Goal: Task Accomplishment & Management: Use online tool/utility

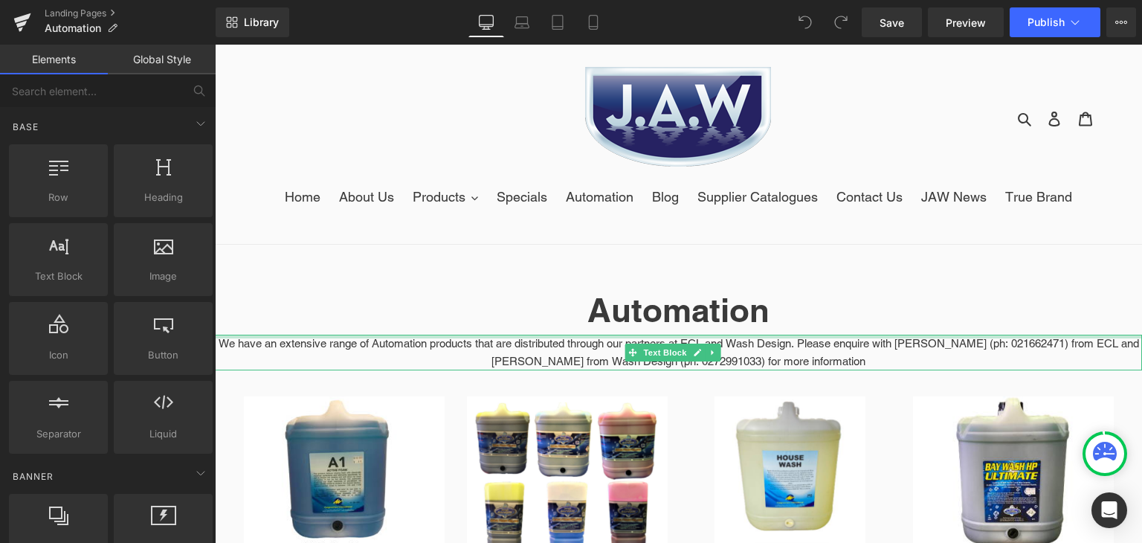
click at [669, 335] on div at bounding box center [678, 337] width 927 height 4
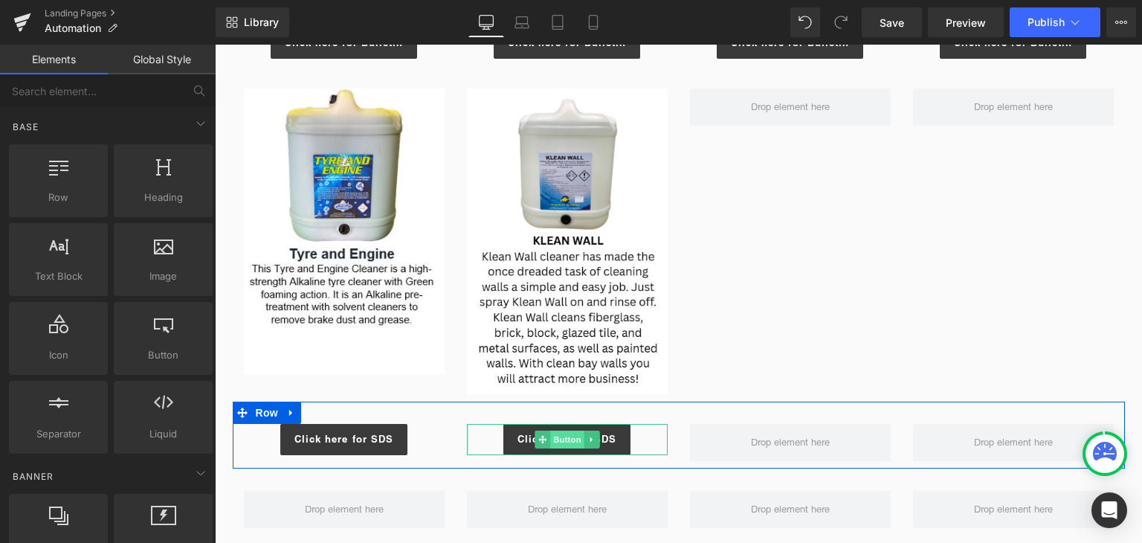
scroll to position [1294, 0]
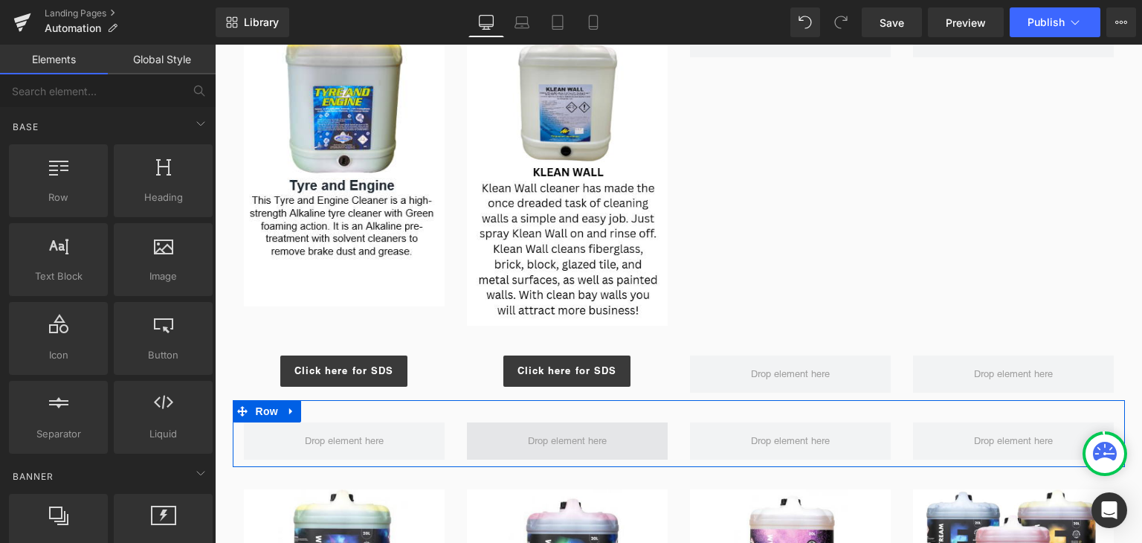
click at [539, 428] on span at bounding box center [567, 440] width 201 height 37
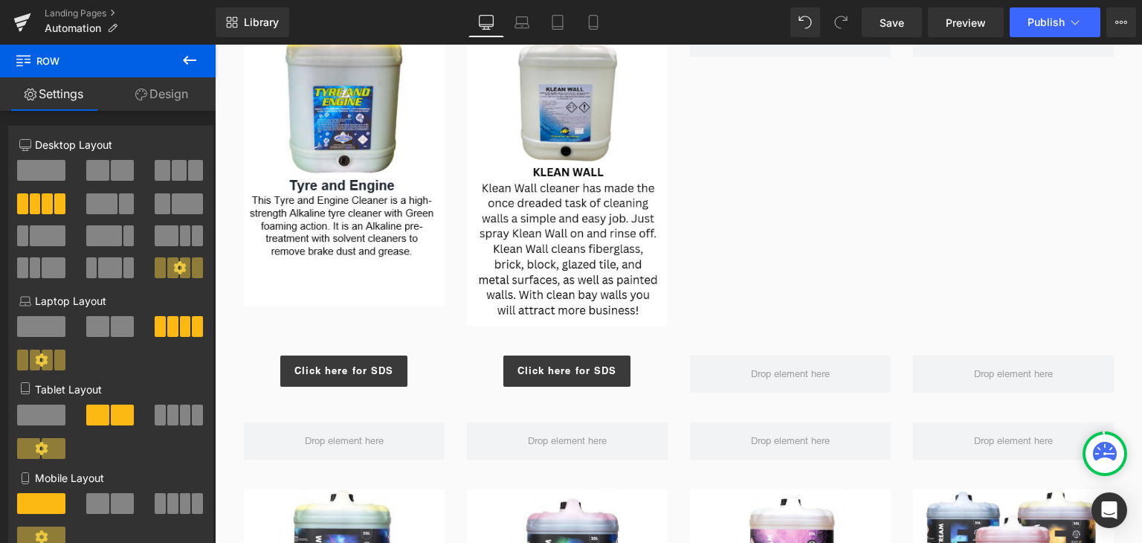
click at [190, 68] on icon at bounding box center [190, 60] width 18 height 18
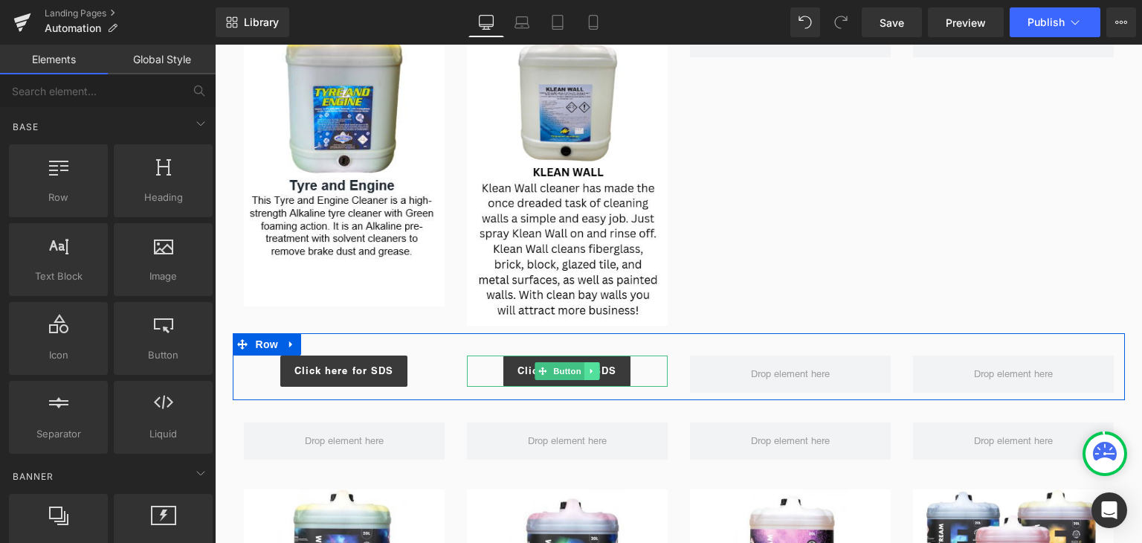
click at [587, 370] on icon at bounding box center [591, 371] width 8 height 9
click at [580, 370] on icon at bounding box center [584, 371] width 8 height 8
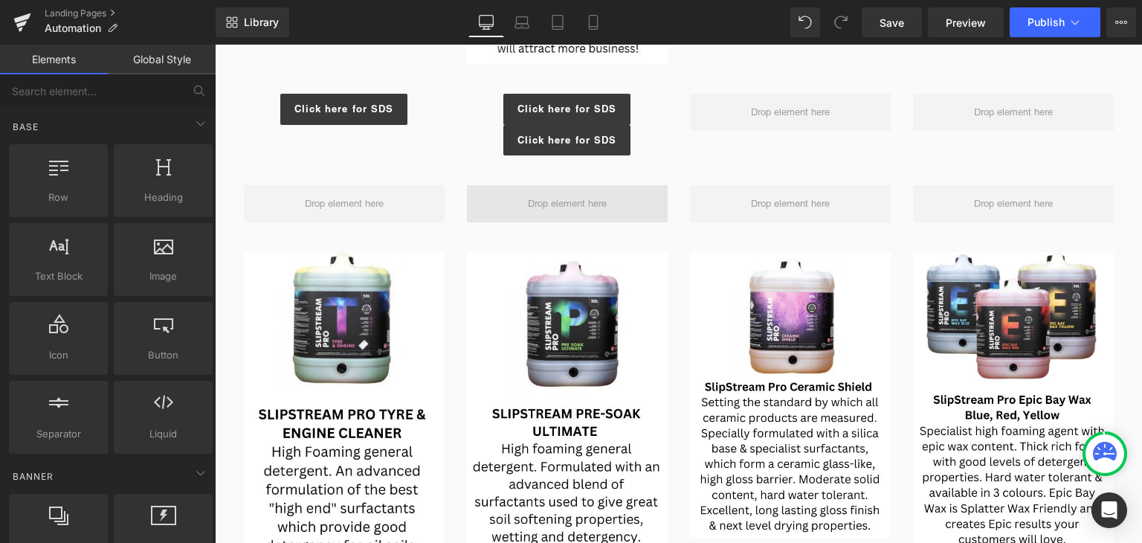
scroll to position [1574, 0]
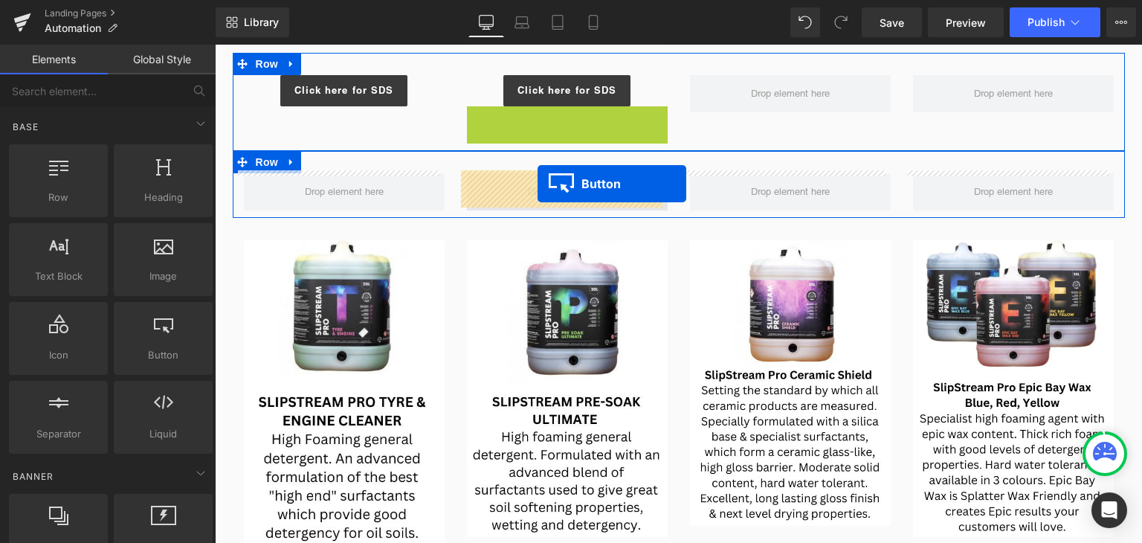
drag, startPoint x: 541, startPoint y: 120, endPoint x: 538, endPoint y: 184, distance: 64.0
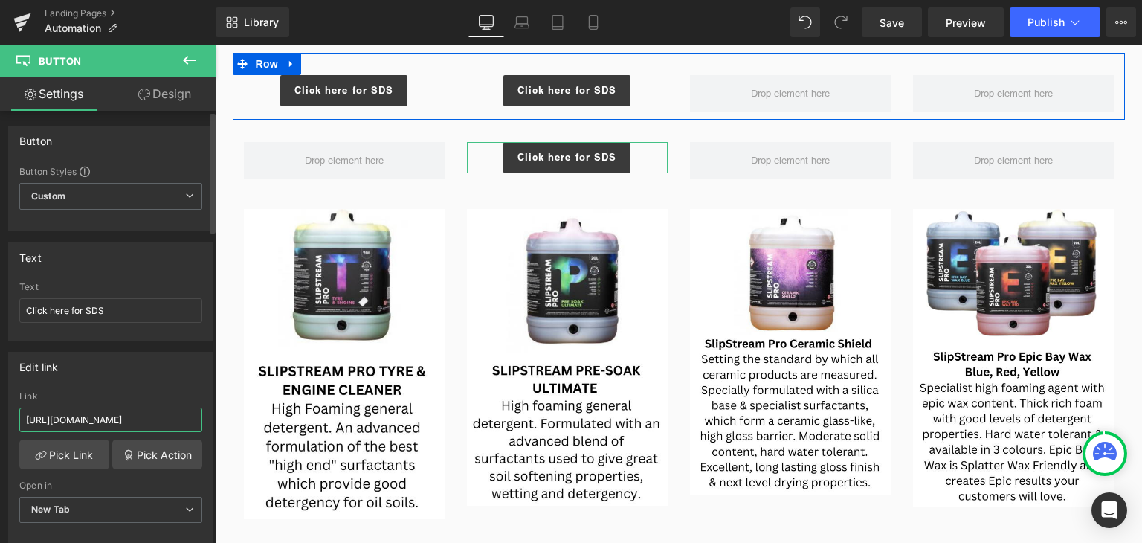
click at [110, 422] on input "[URL][DOMAIN_NAME]" at bounding box center [110, 419] width 183 height 25
type input "[URL][DOMAIN_NAME]"
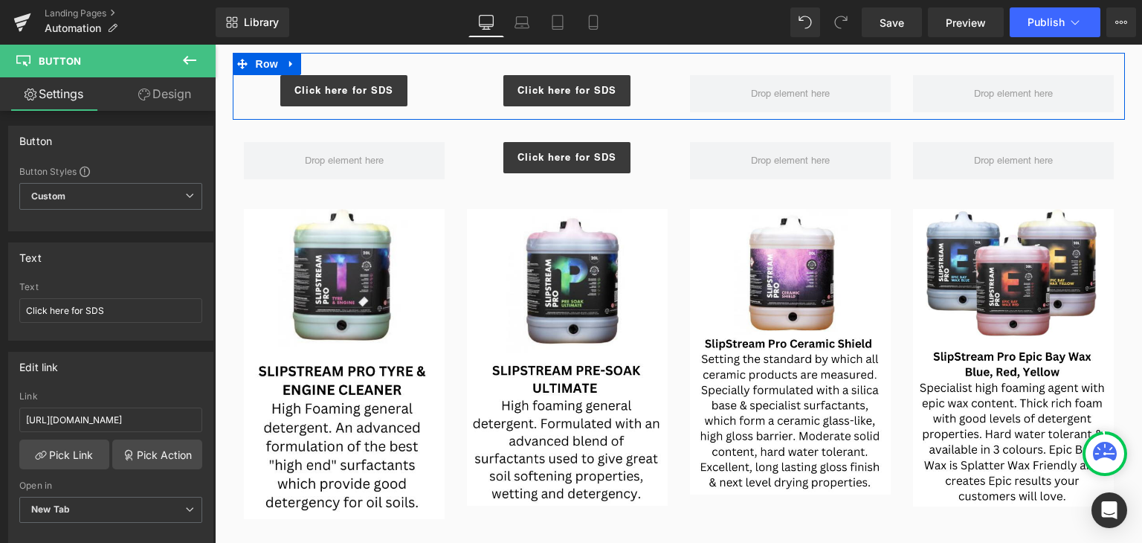
scroll to position [0, 0]
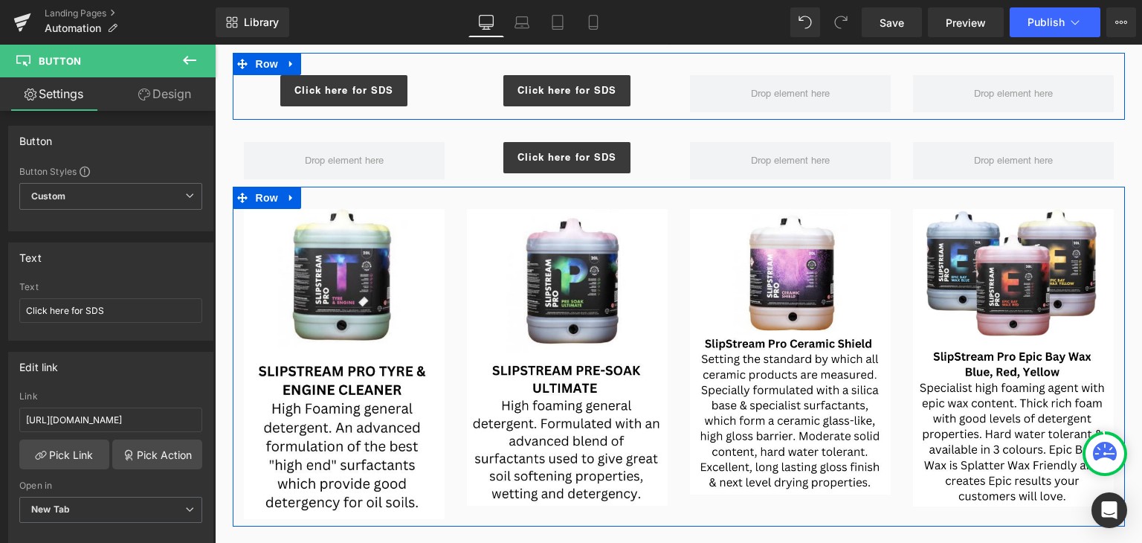
click at [680, 396] on div "Image" at bounding box center [790, 352] width 223 height 286
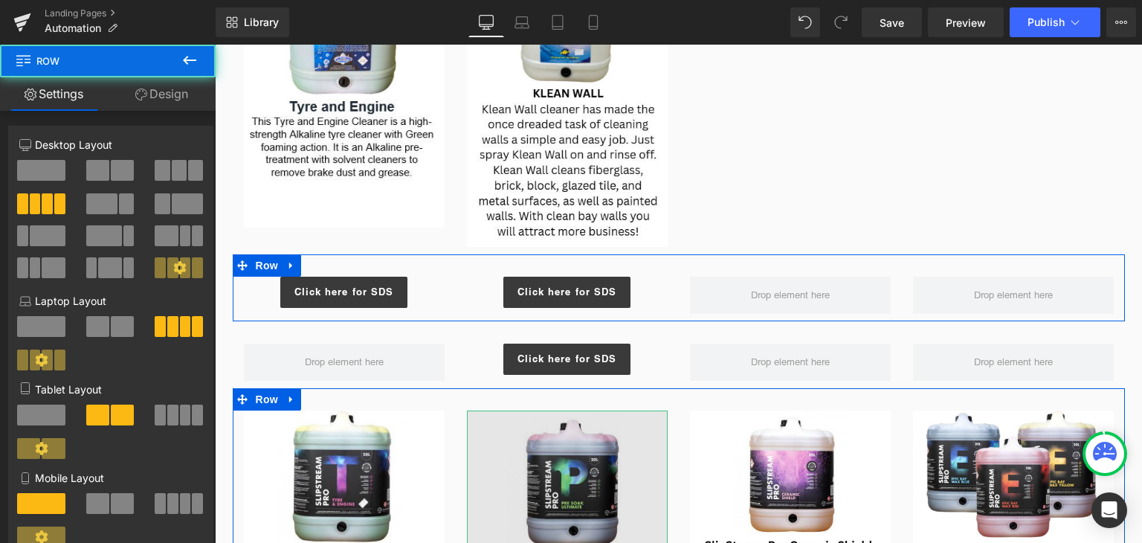
scroll to position [1372, 0]
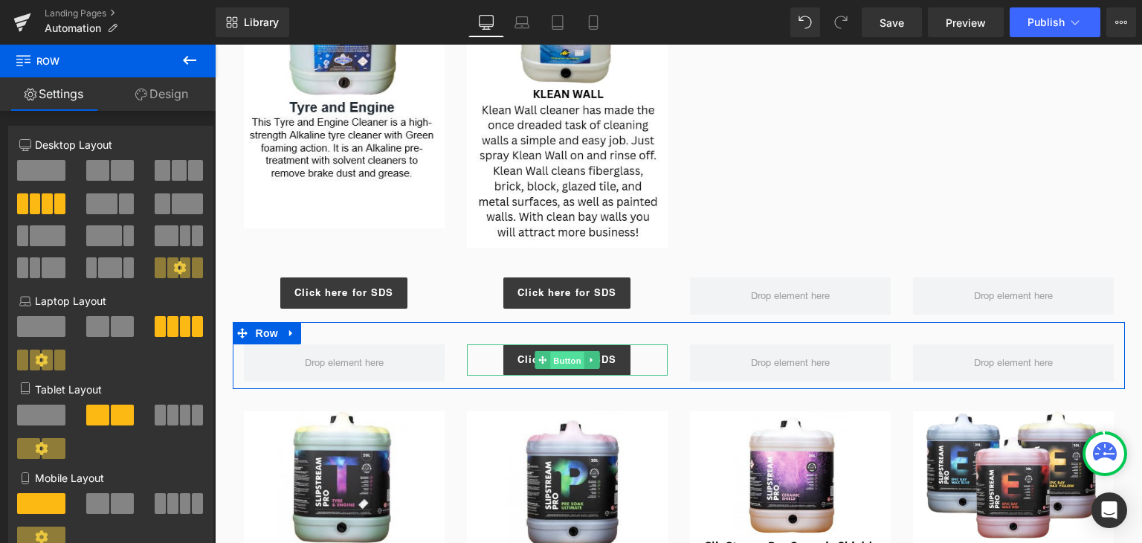
click at [567, 358] on span "Button" at bounding box center [567, 361] width 34 height 18
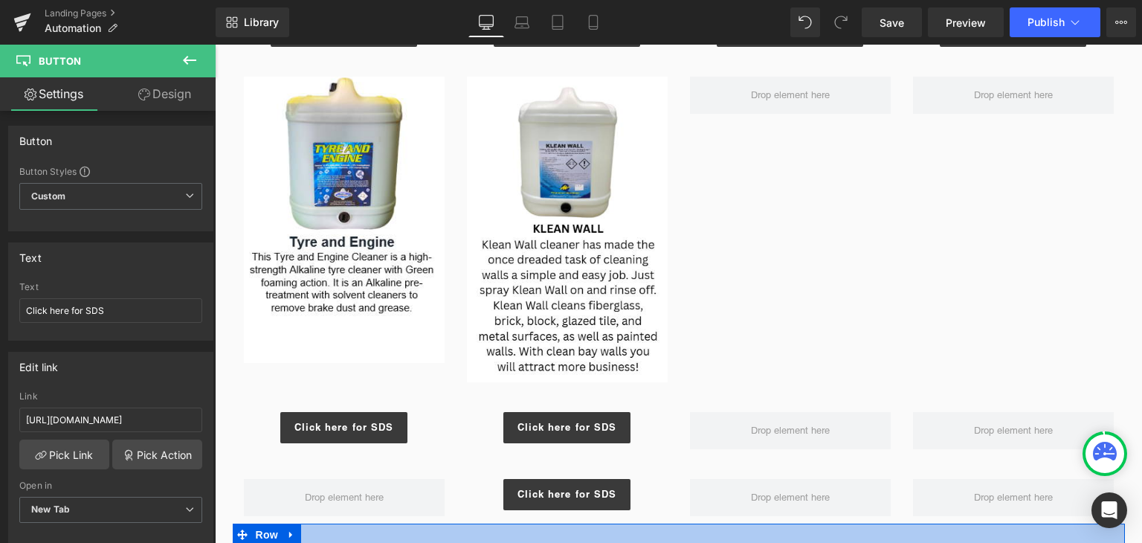
scroll to position [1230, 0]
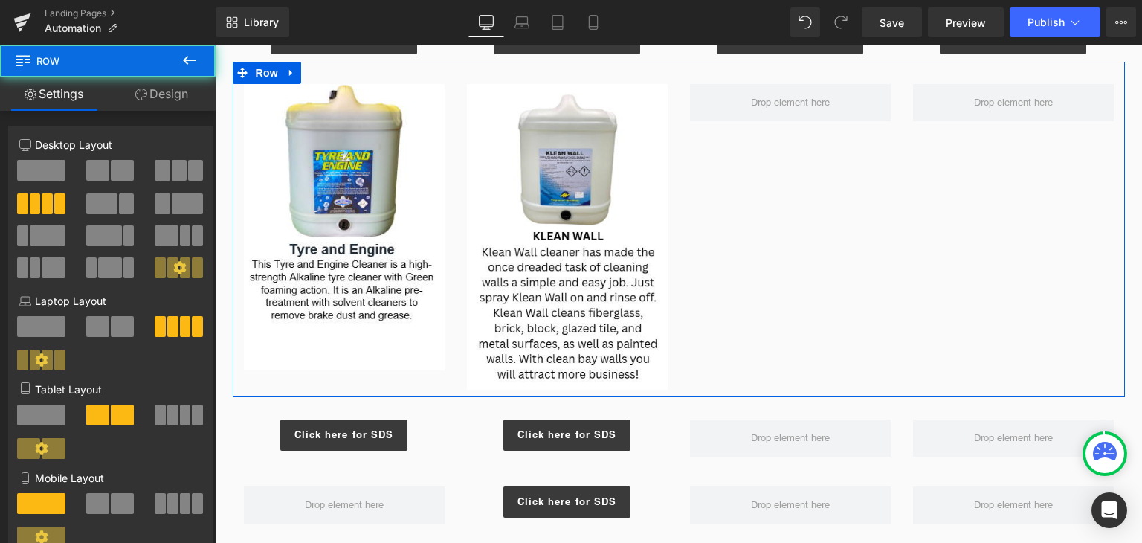
click at [662, 308] on div "Image" at bounding box center [567, 237] width 223 height 306
click at [775, 381] on div "Image Image Row" at bounding box center [679, 229] width 892 height 335
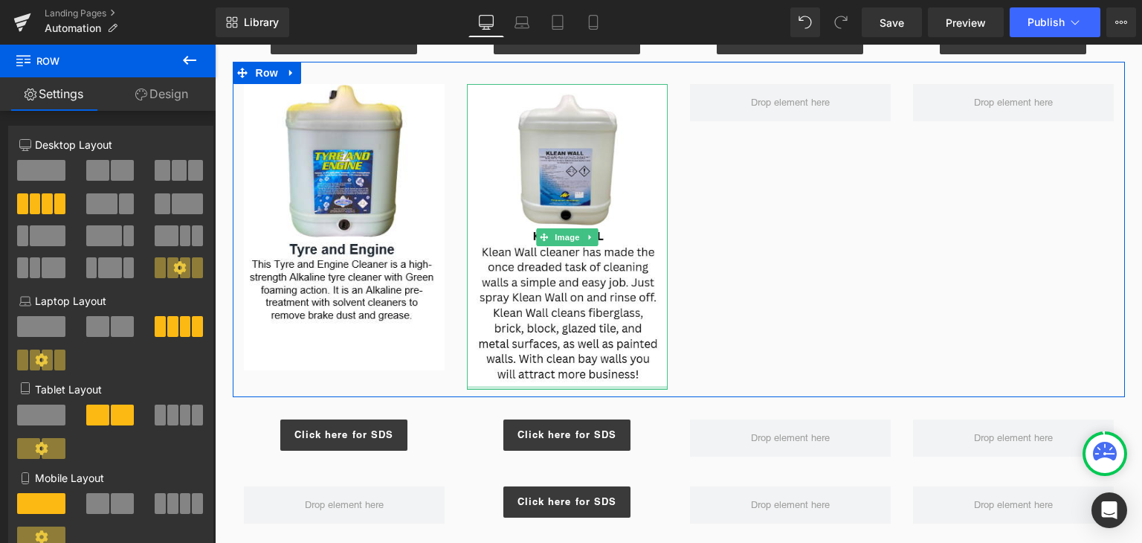
click at [645, 387] on div "Image" at bounding box center [567, 237] width 201 height 306
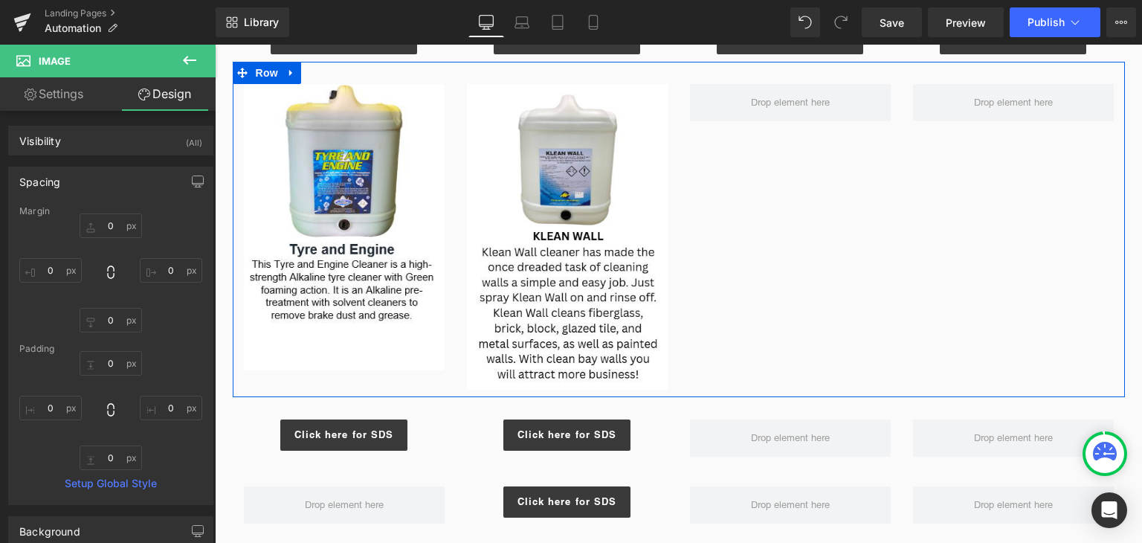
click at [767, 352] on div "Image Image Row" at bounding box center [679, 229] width 892 height 335
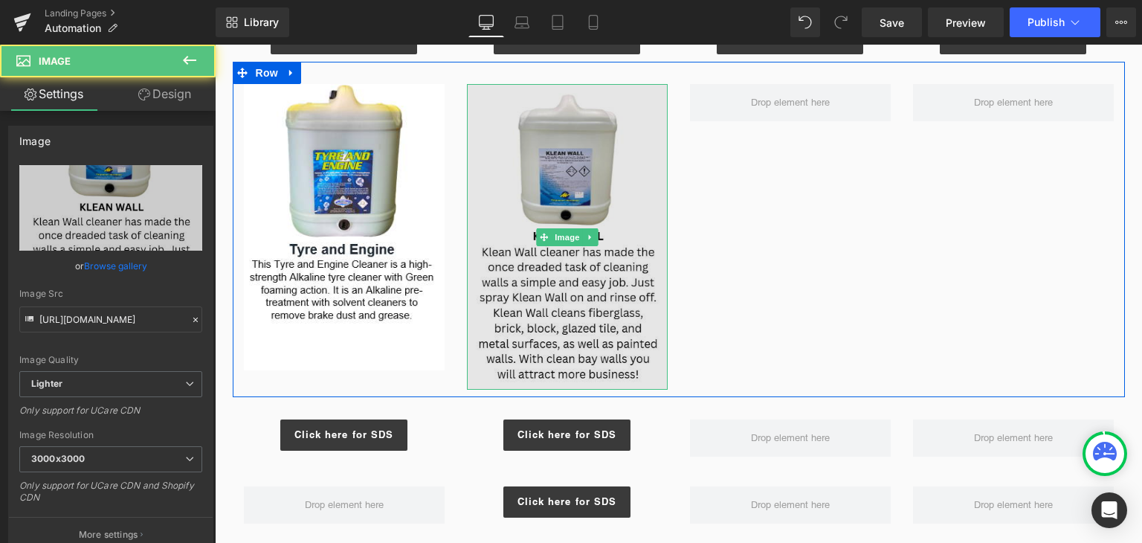
click at [593, 348] on img at bounding box center [567, 237] width 201 height 306
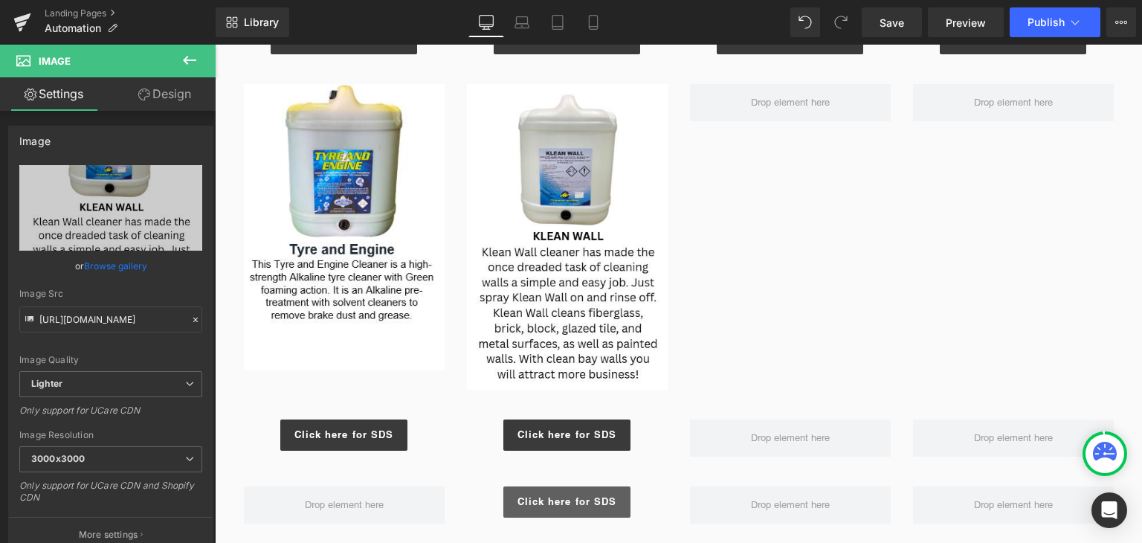
click at [597, 510] on link "Click here for SDS" at bounding box center [566, 501] width 127 height 31
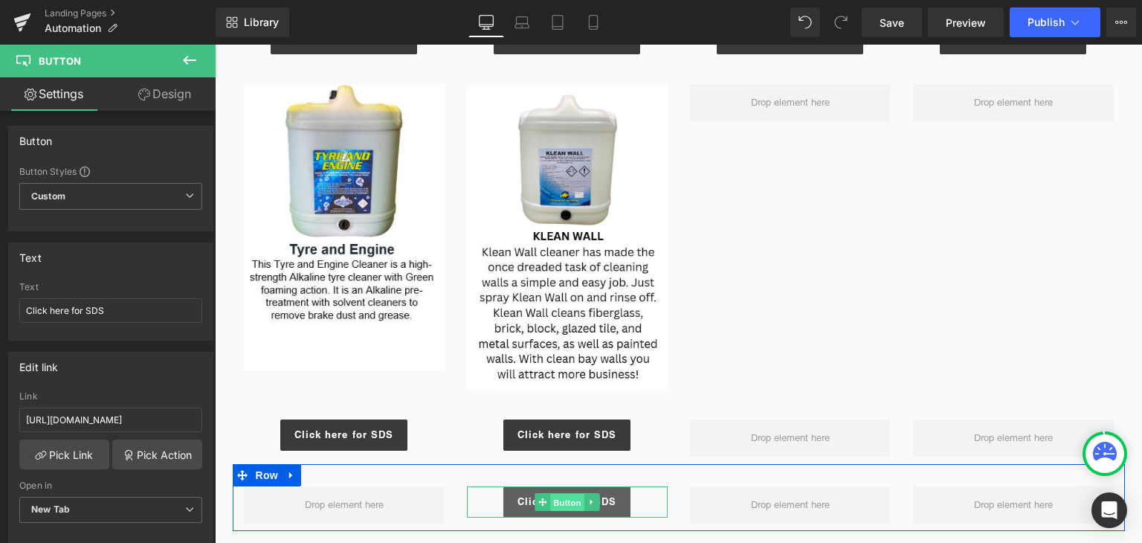
click at [558, 503] on span "Button" at bounding box center [567, 503] width 34 height 18
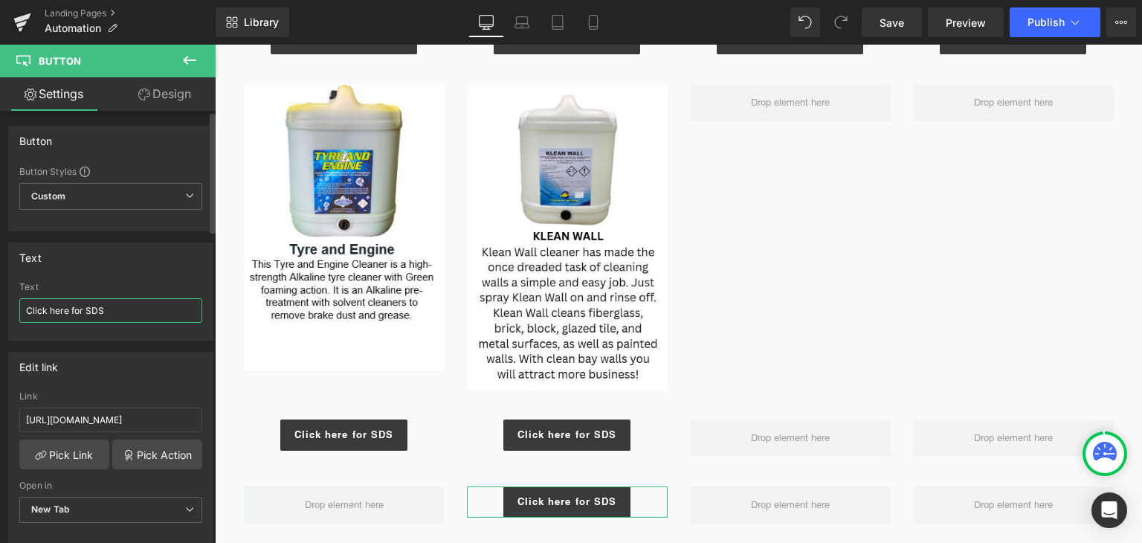
click at [110, 303] on input "Click here for SDS" at bounding box center [110, 310] width 183 height 25
type input "r"
type input "REQUEST FORM"
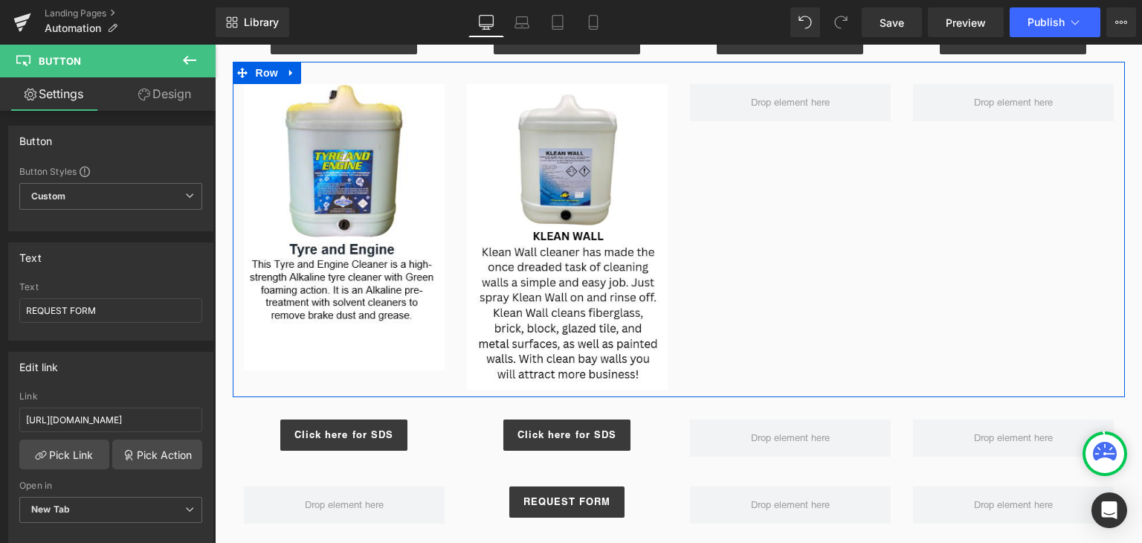
click at [776, 293] on div "Image Image Row" at bounding box center [679, 229] width 892 height 335
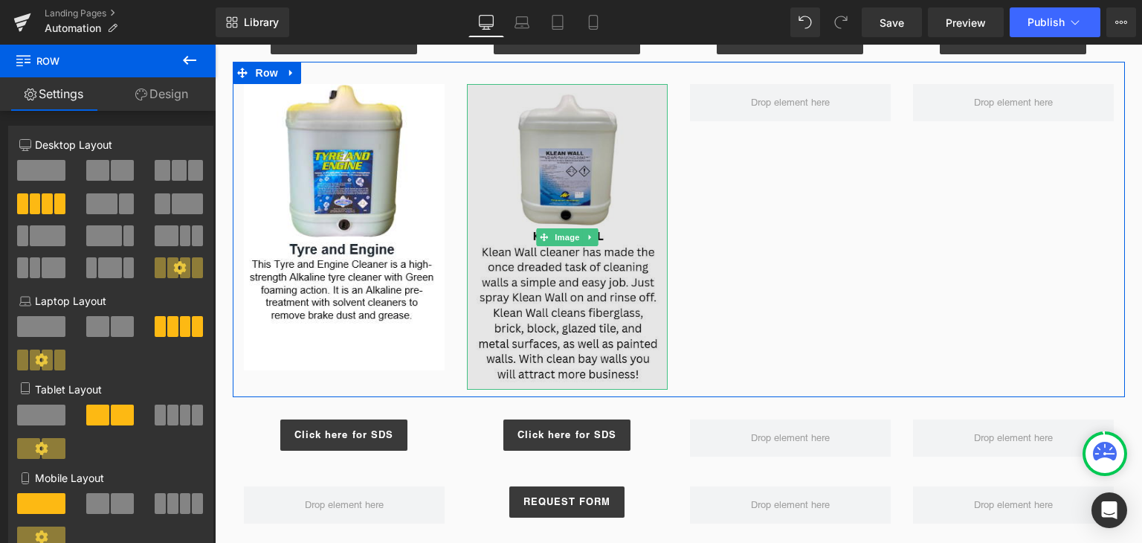
click at [500, 316] on img at bounding box center [567, 237] width 201 height 306
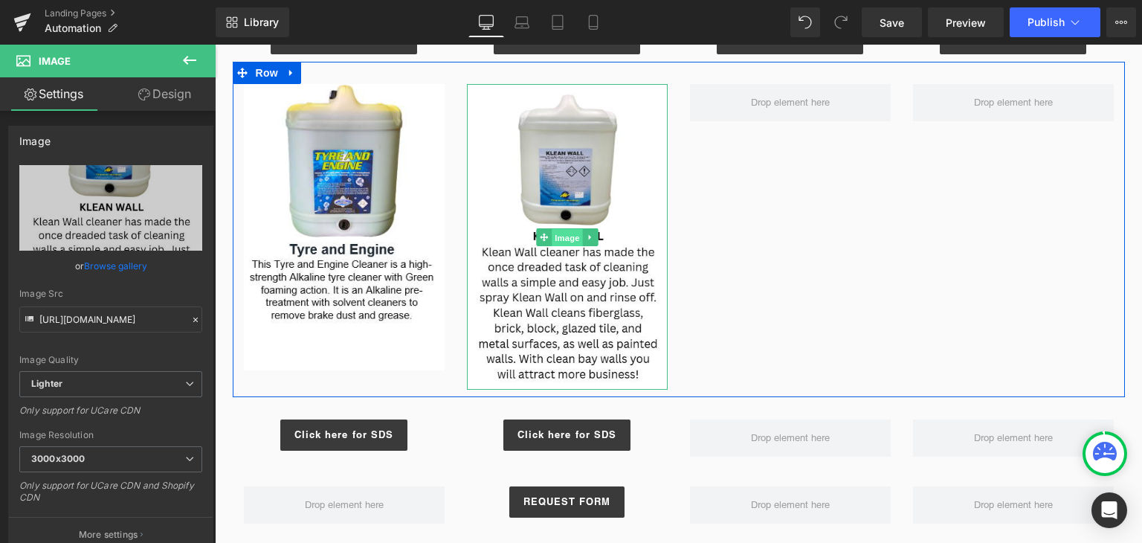
click at [560, 239] on span "Image" at bounding box center [567, 237] width 31 height 18
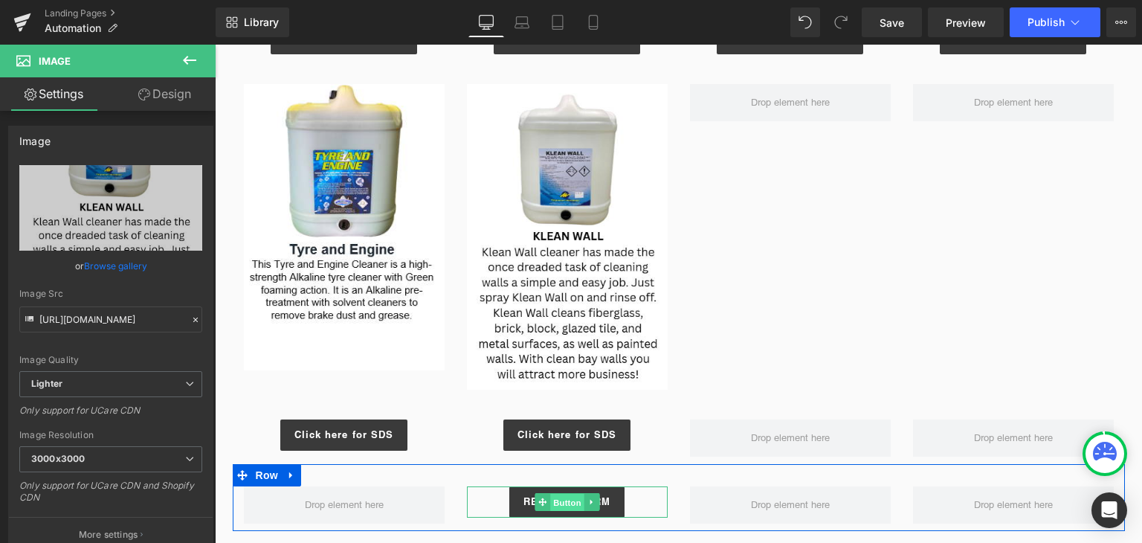
click at [553, 496] on span "Button" at bounding box center [567, 503] width 34 height 18
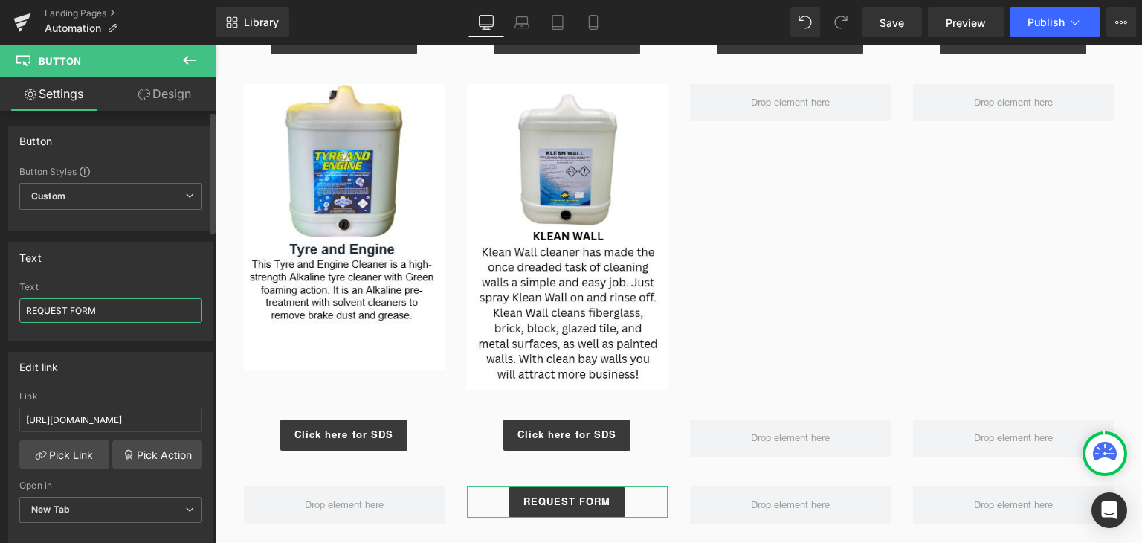
click at [110, 306] on input "REQUEST FORM" at bounding box center [110, 310] width 183 height 25
type input "SAFETY PROCEDURE"
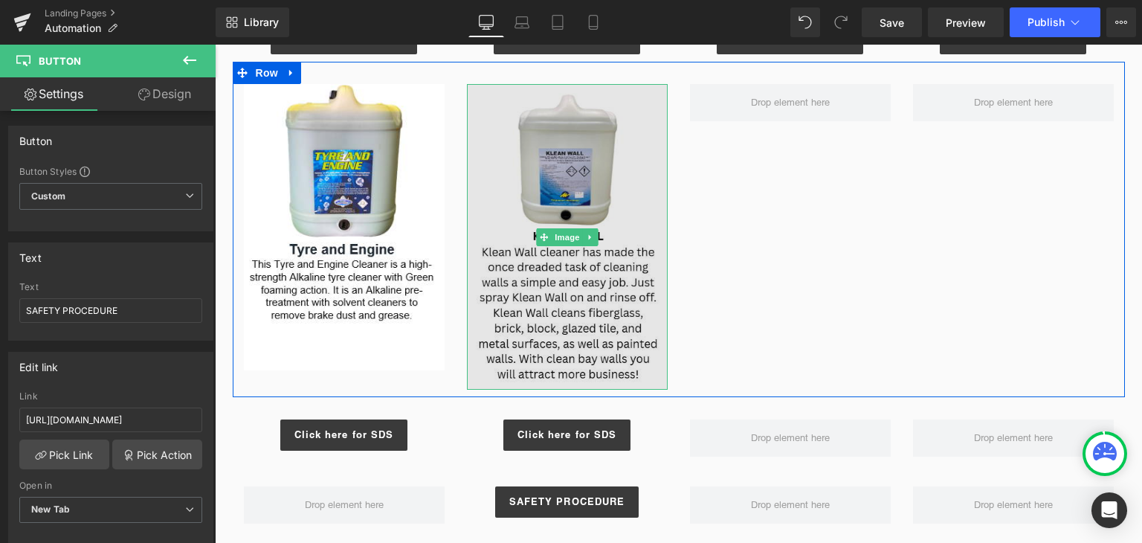
click at [645, 304] on img at bounding box center [567, 237] width 201 height 306
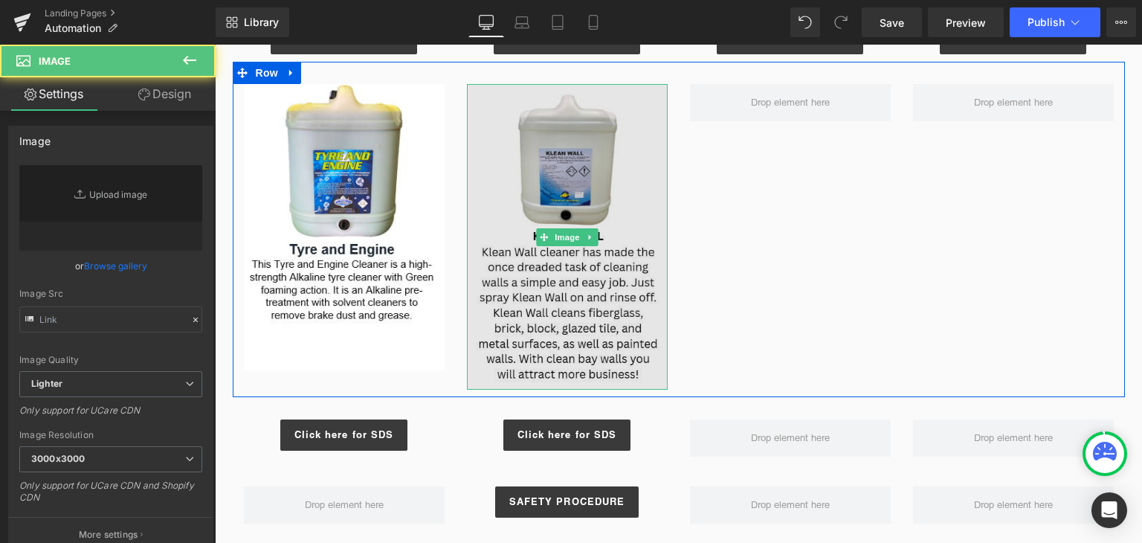
type input "[URL][DOMAIN_NAME]"
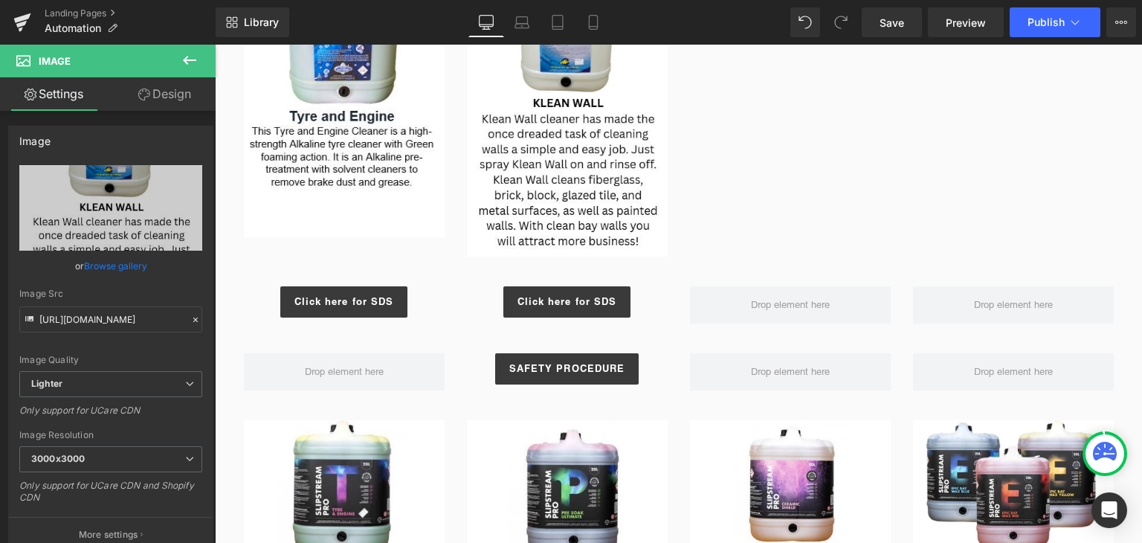
scroll to position [1364, 0]
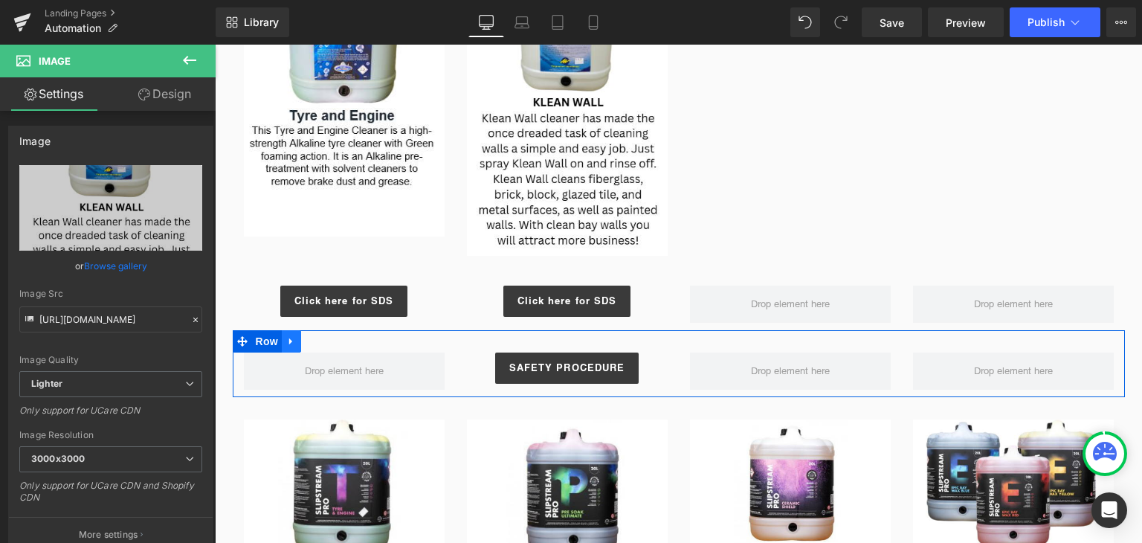
click at [286, 336] on icon at bounding box center [291, 341] width 10 height 11
click at [306, 337] on icon at bounding box center [311, 341] width 10 height 10
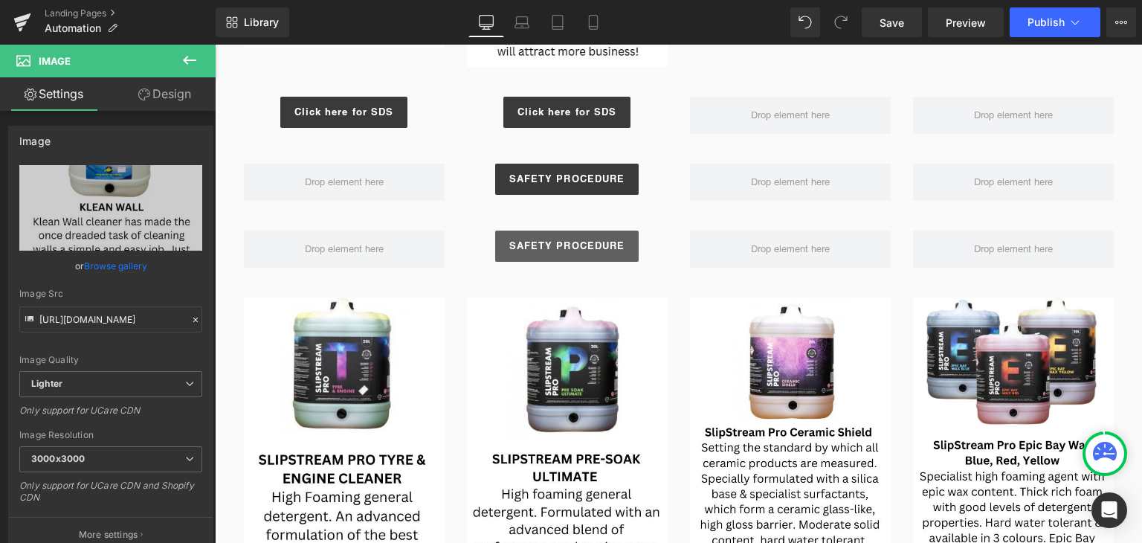
scroll to position [1552, 0]
click at [567, 254] on link "SAFETY PROCEDURE" at bounding box center [567, 245] width 144 height 31
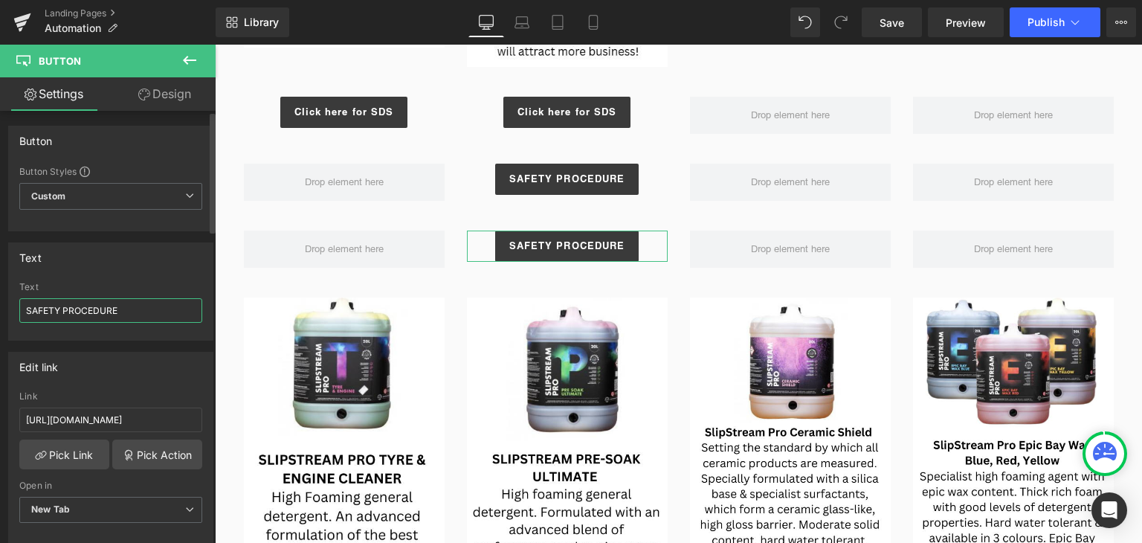
click at [100, 314] on input "SAFETY PROCEDURE" at bounding box center [110, 310] width 183 height 25
type input "REQUEST FORM"
click at [113, 309] on input "REQUEST FORM" at bounding box center [110, 310] width 183 height 25
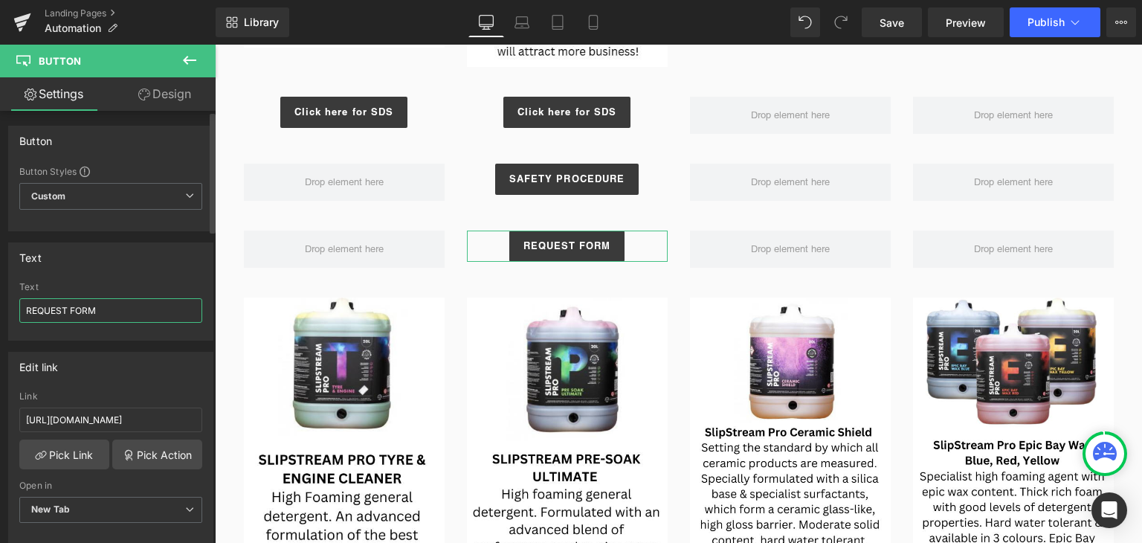
click at [113, 309] on input "REQUEST FORM" at bounding box center [110, 310] width 183 height 25
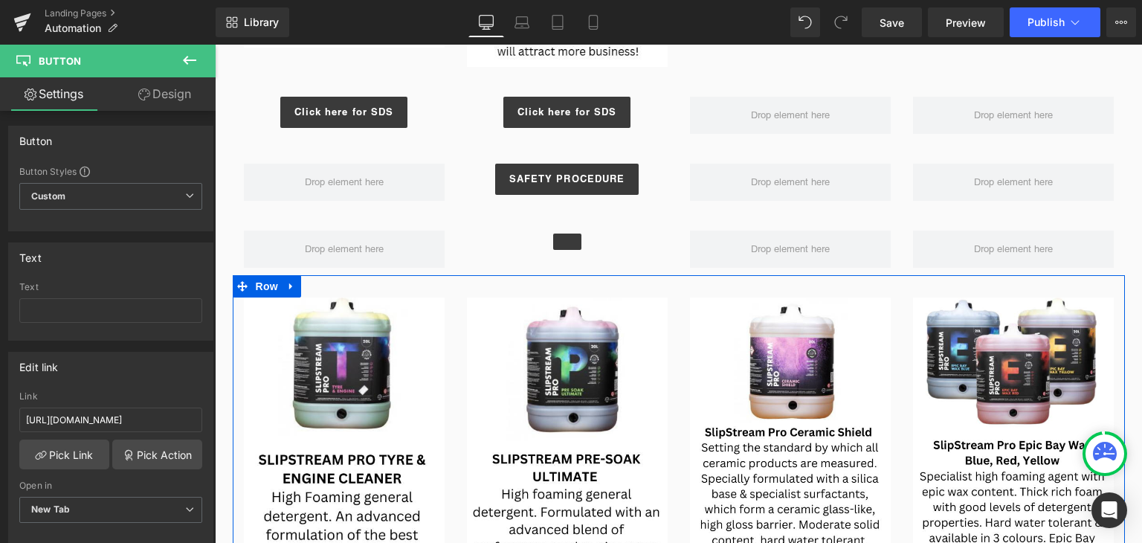
click at [640, 280] on div at bounding box center [679, 286] width 892 height 22
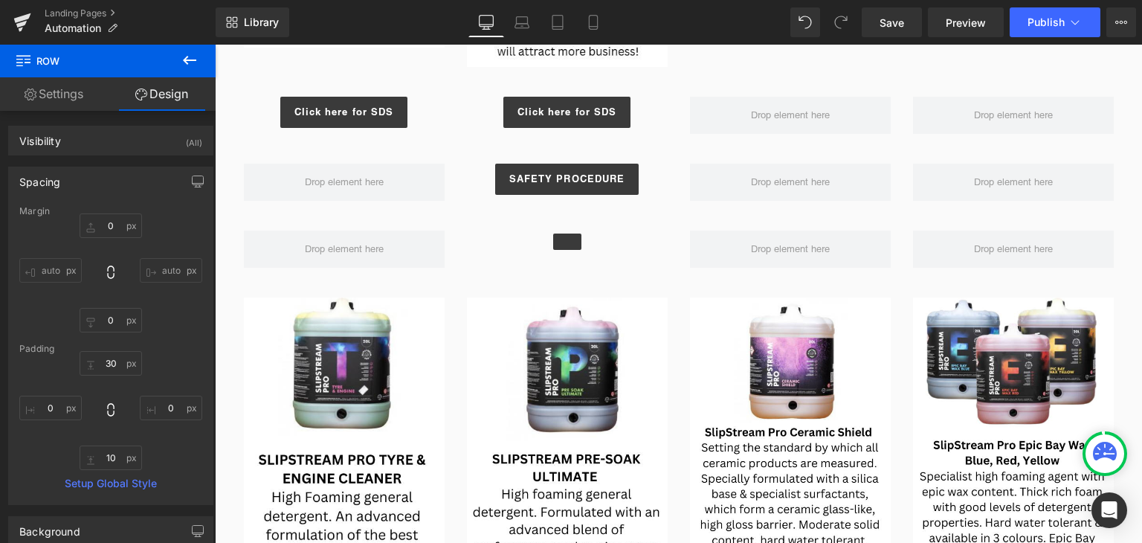
click at [215, 45] on div at bounding box center [215, 45] width 0 height 0
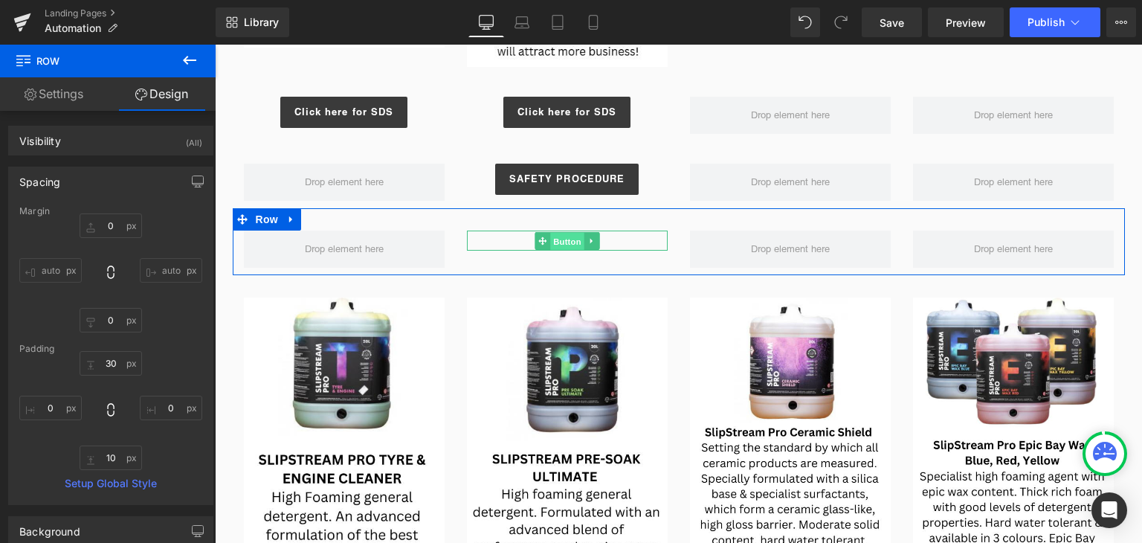
click at [561, 236] on span "Button" at bounding box center [567, 241] width 34 height 18
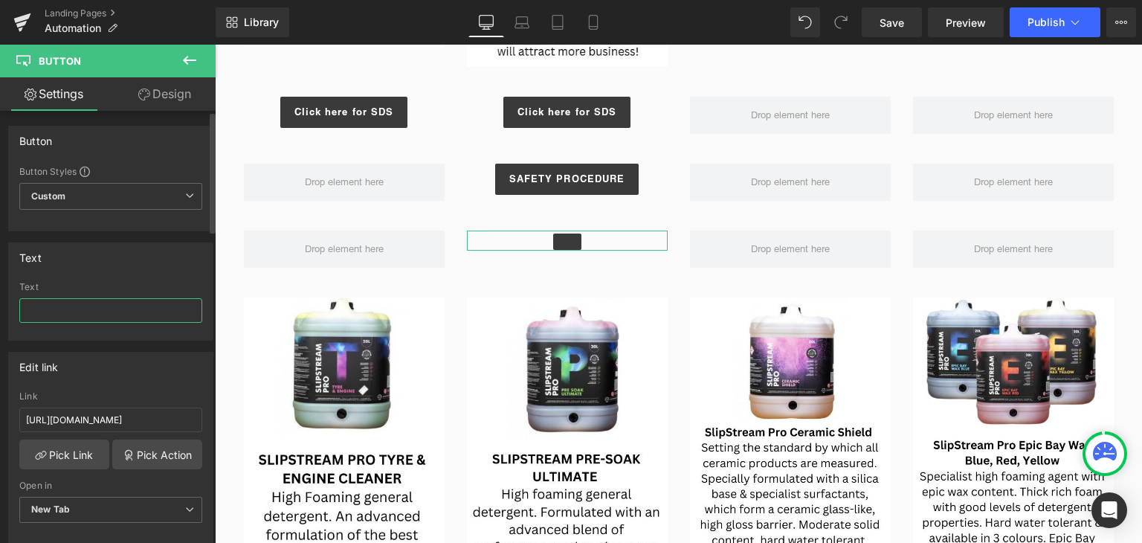
click at [94, 317] on input "text" at bounding box center [110, 310] width 183 height 25
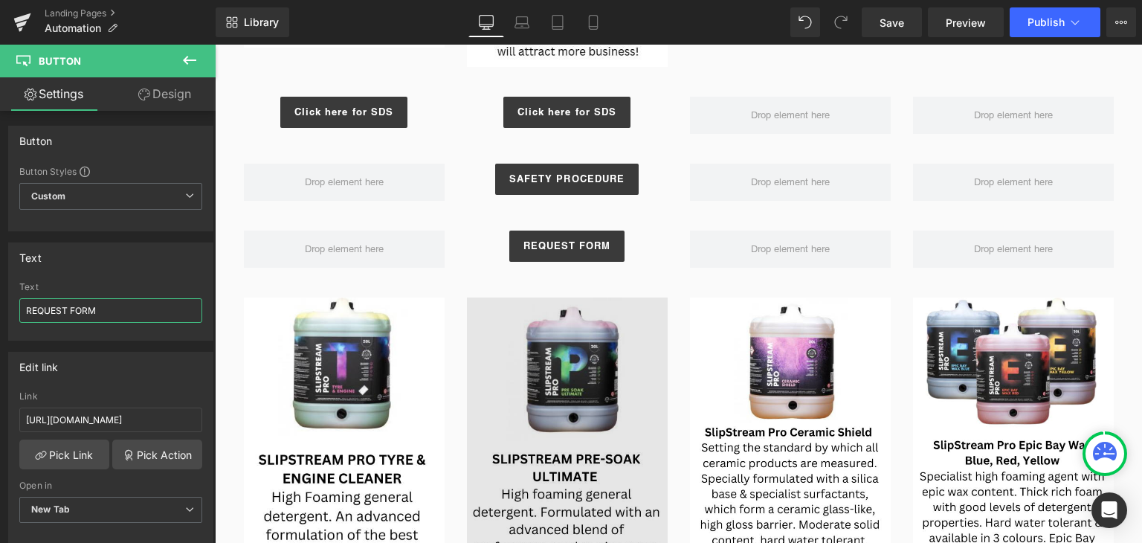
type input "REQUEST FORM"
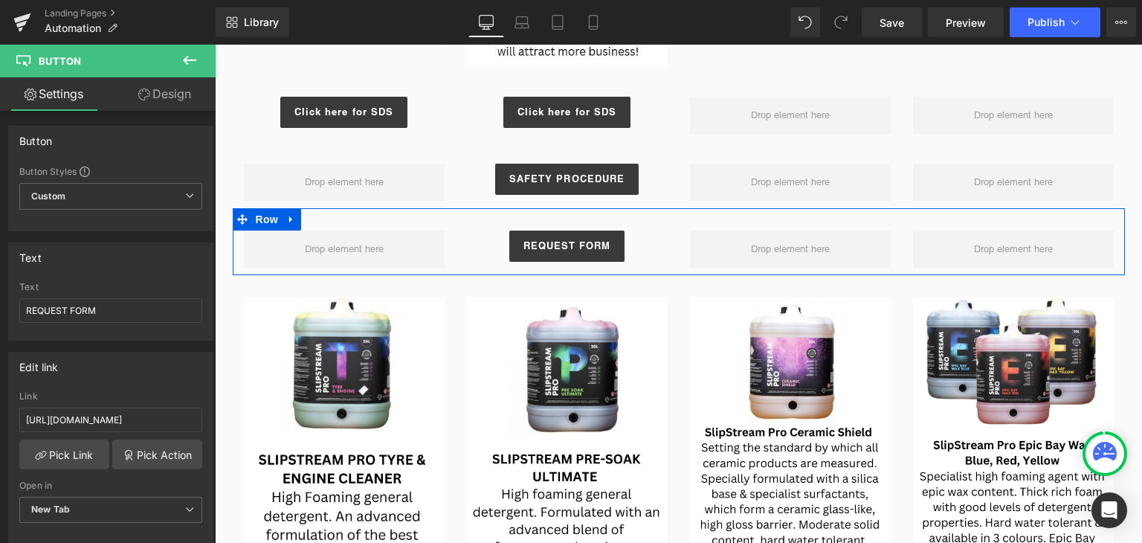
click at [647, 221] on div "REQUEST FORM Button Row" at bounding box center [679, 241] width 892 height 67
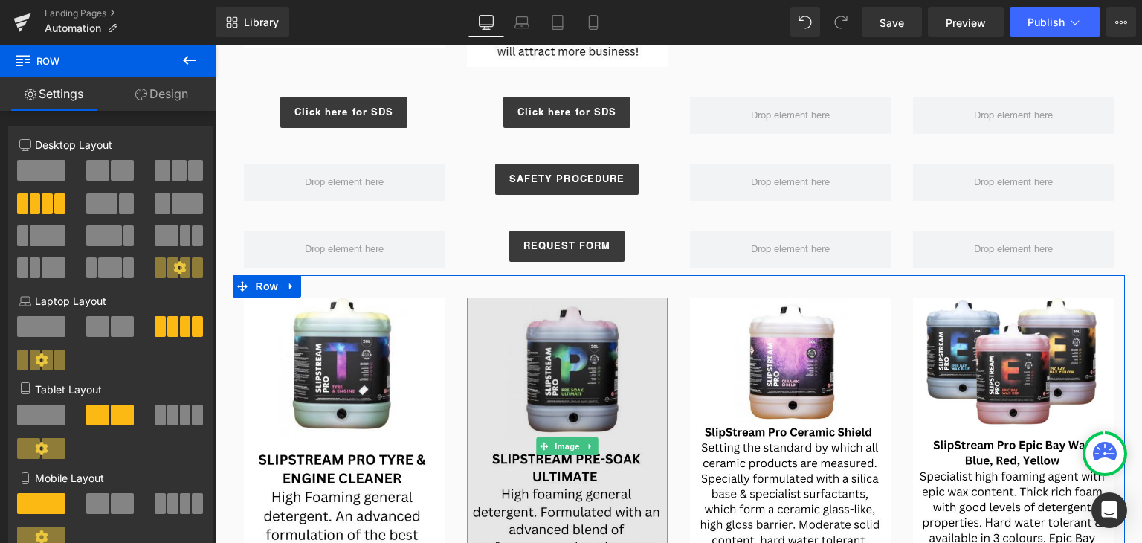
click at [635, 300] on img at bounding box center [567, 445] width 201 height 297
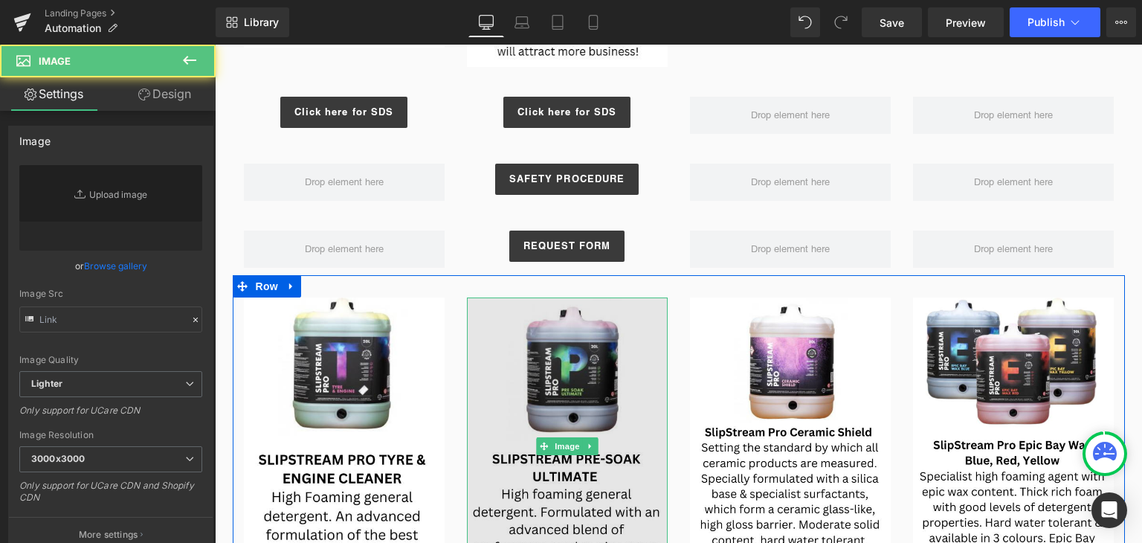
type input "[URL][DOMAIN_NAME]"
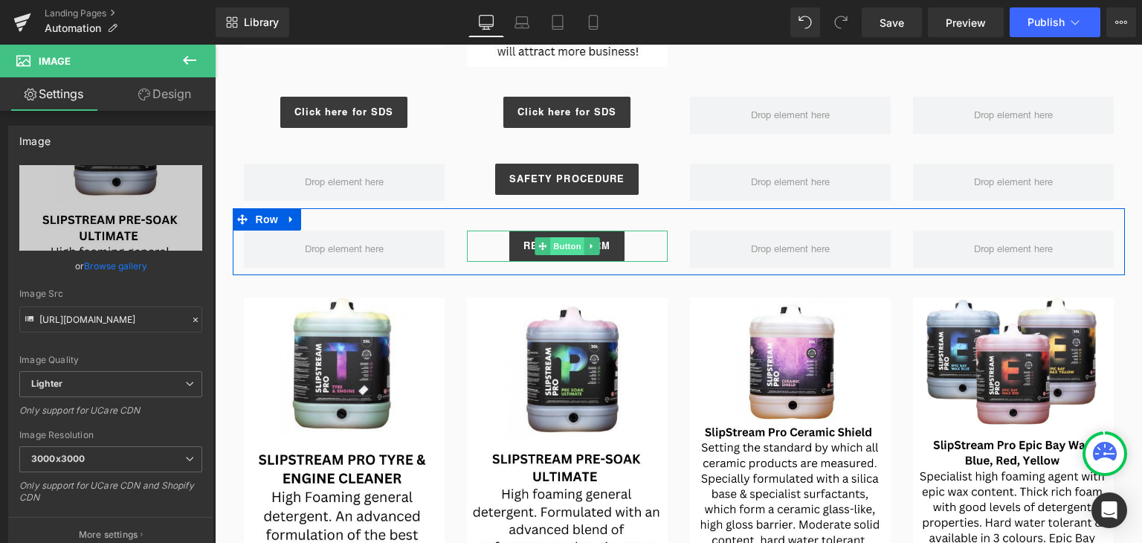
click at [554, 248] on span "Button" at bounding box center [567, 246] width 34 height 18
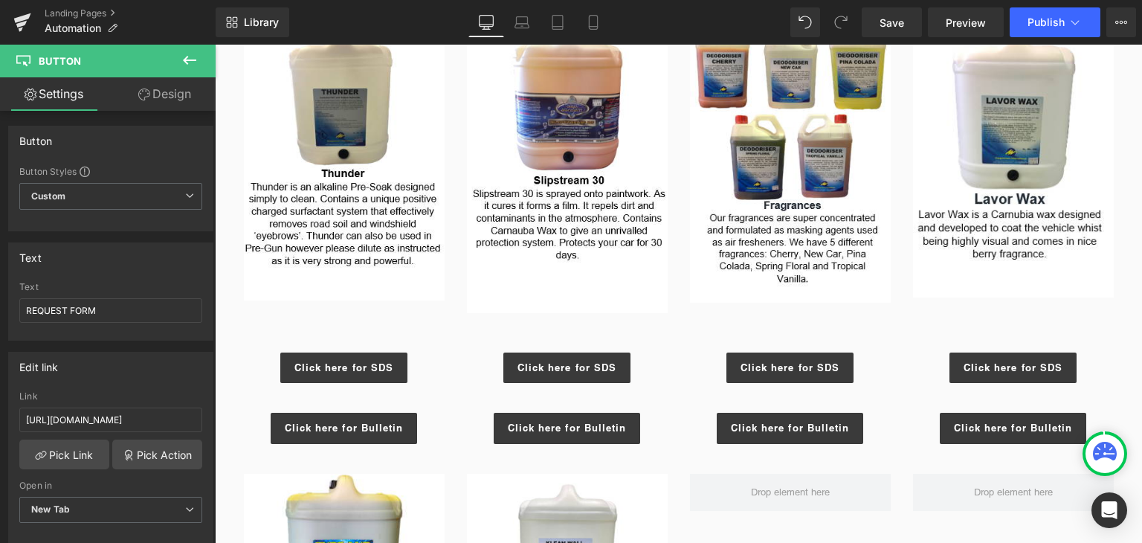
scroll to position [839, 0]
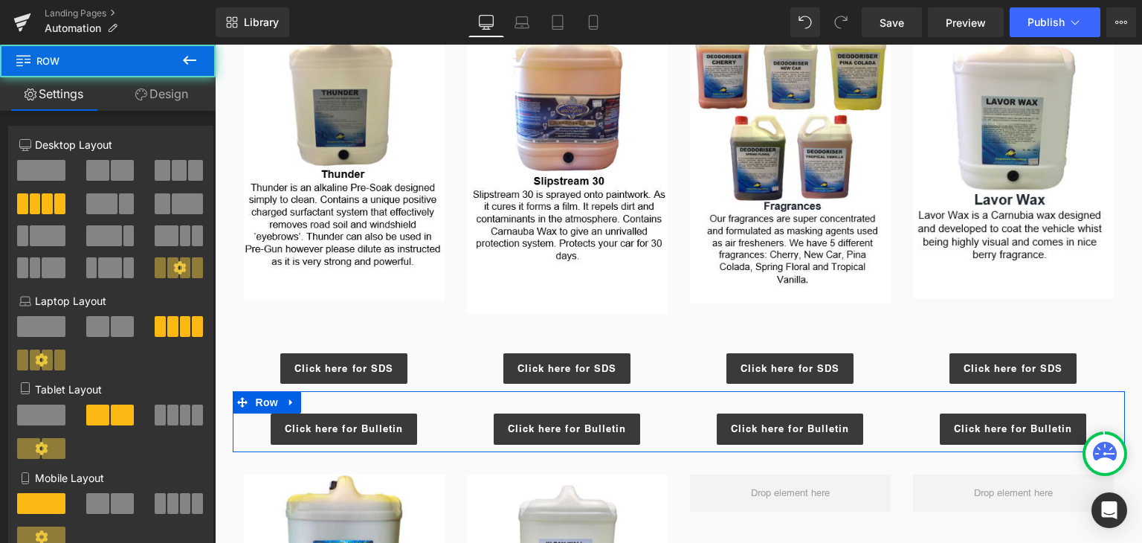
click at [789, 399] on div "Click here for Bulletin Button Click here for Bulletin Button Click here for Bu…" at bounding box center [679, 421] width 892 height 61
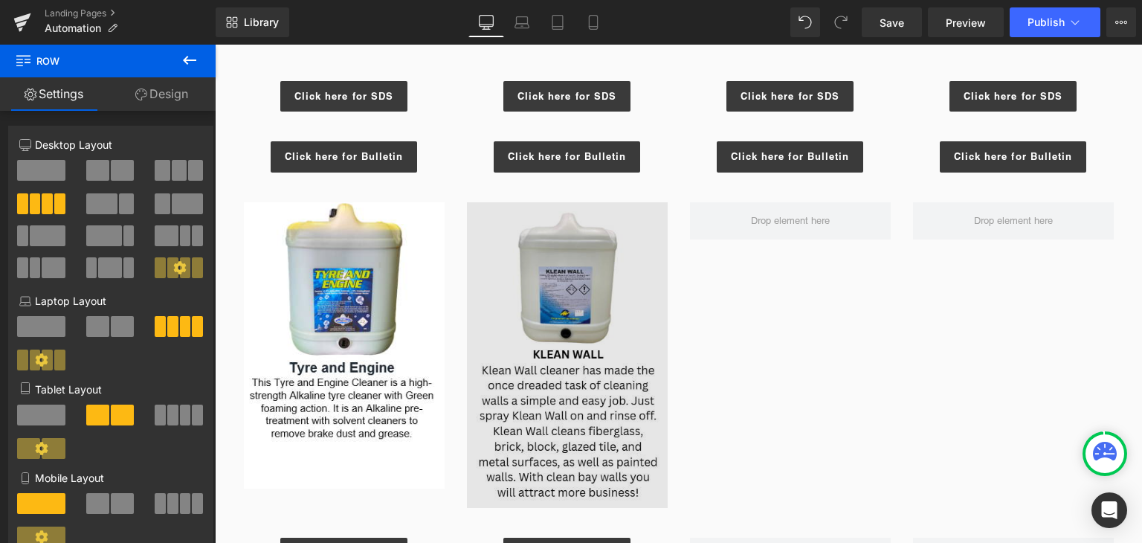
scroll to position [1137, 0]
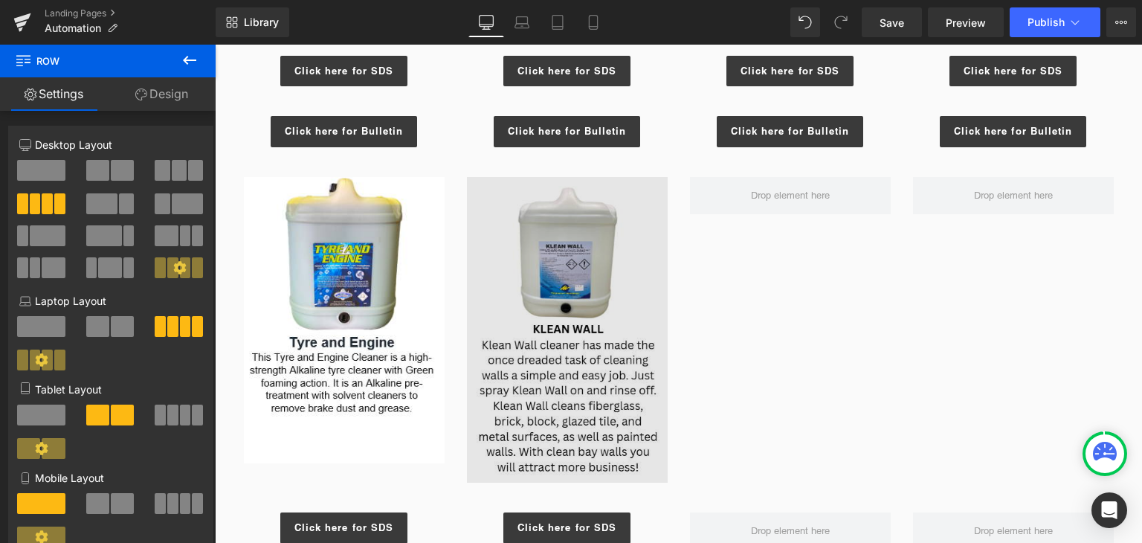
click at [570, 378] on img at bounding box center [567, 330] width 201 height 306
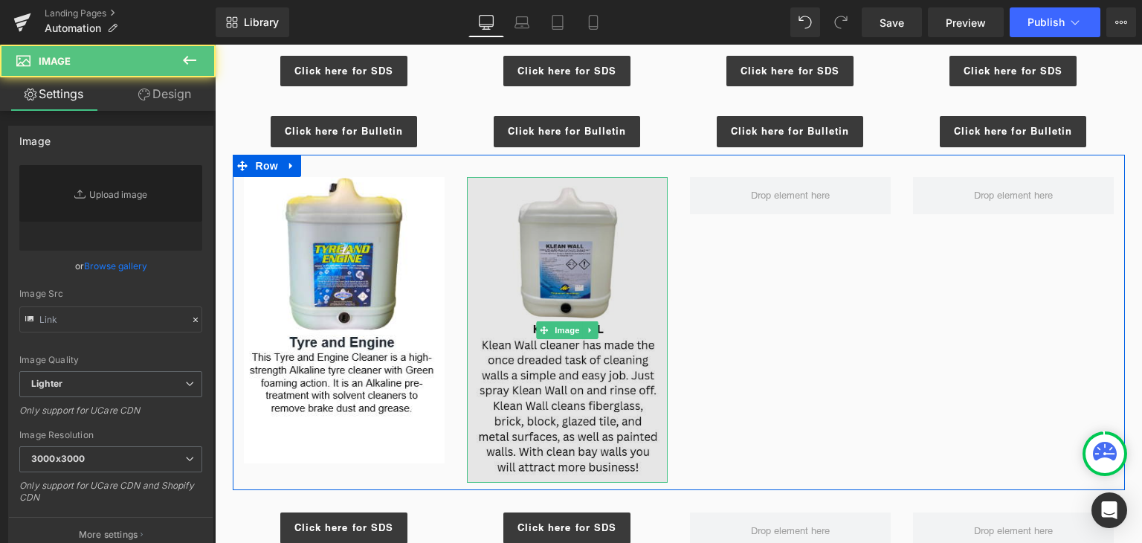
type input "[URL][DOMAIN_NAME]"
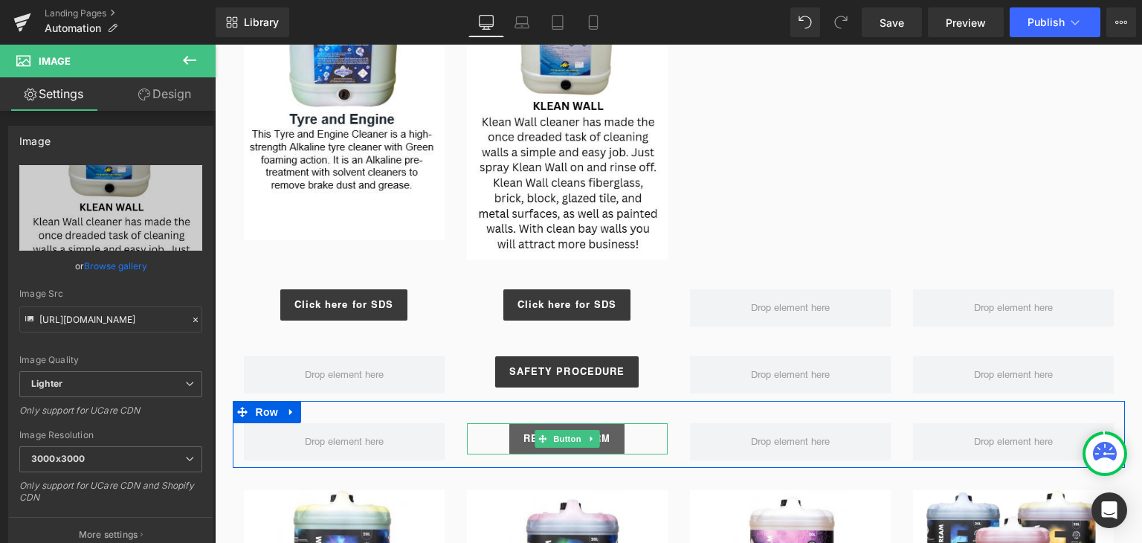
scroll to position [1434, 0]
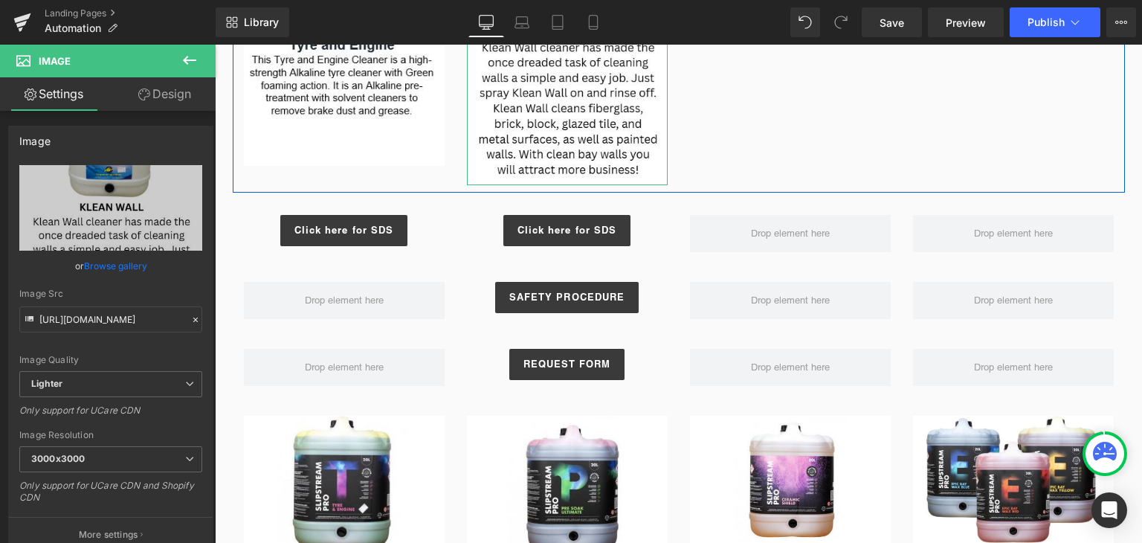
click at [667, 170] on div at bounding box center [667, 33] width 1 height 306
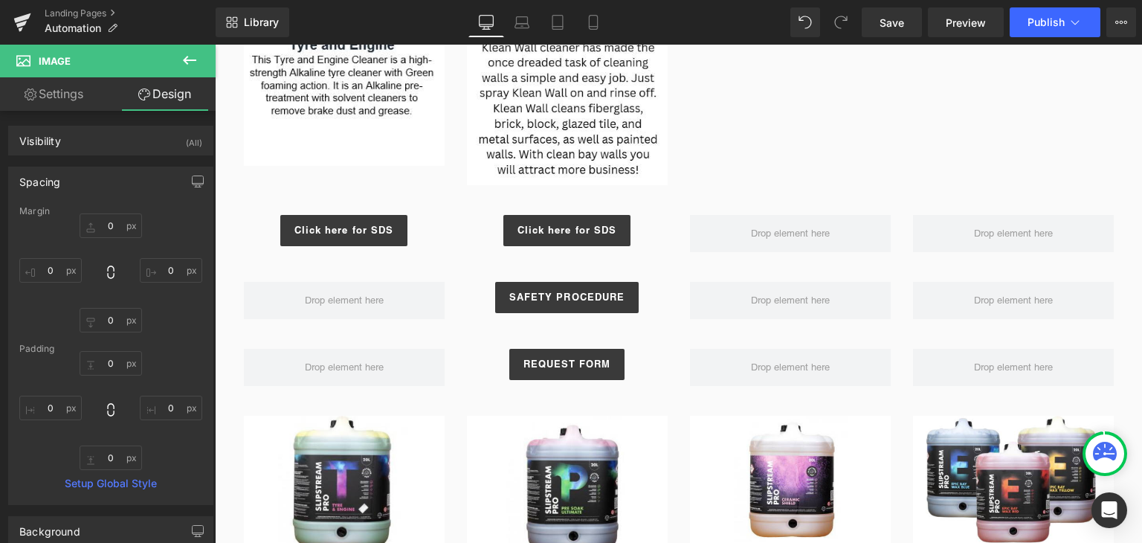
click at [687, 167] on div "Image Image Row" at bounding box center [679, 24] width 892 height 335
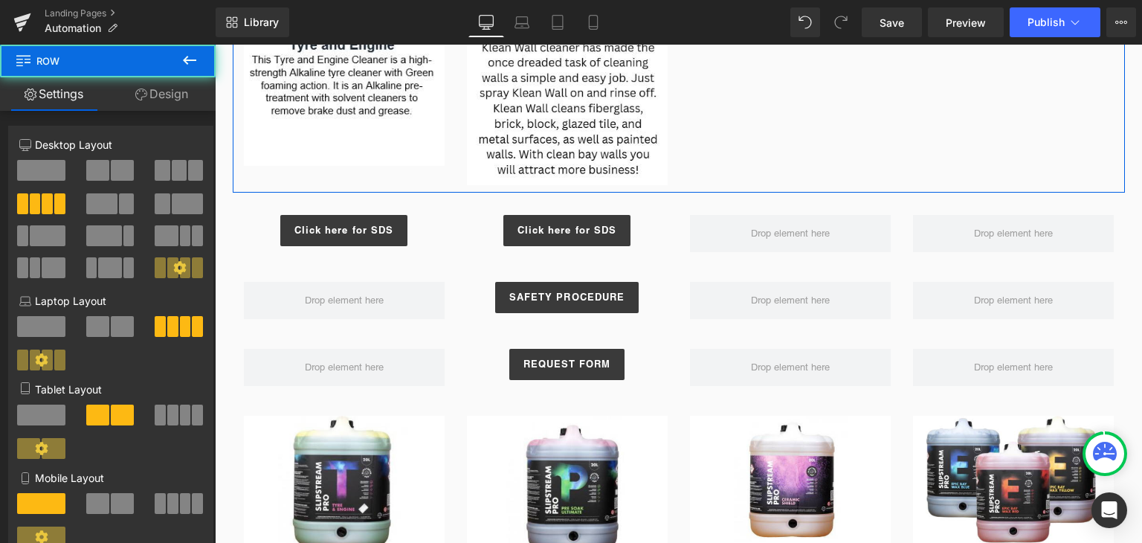
click at [674, 172] on div "Image Image Row" at bounding box center [679, 24] width 892 height 335
click at [705, 168] on div "Image Image Row" at bounding box center [679, 24] width 892 height 335
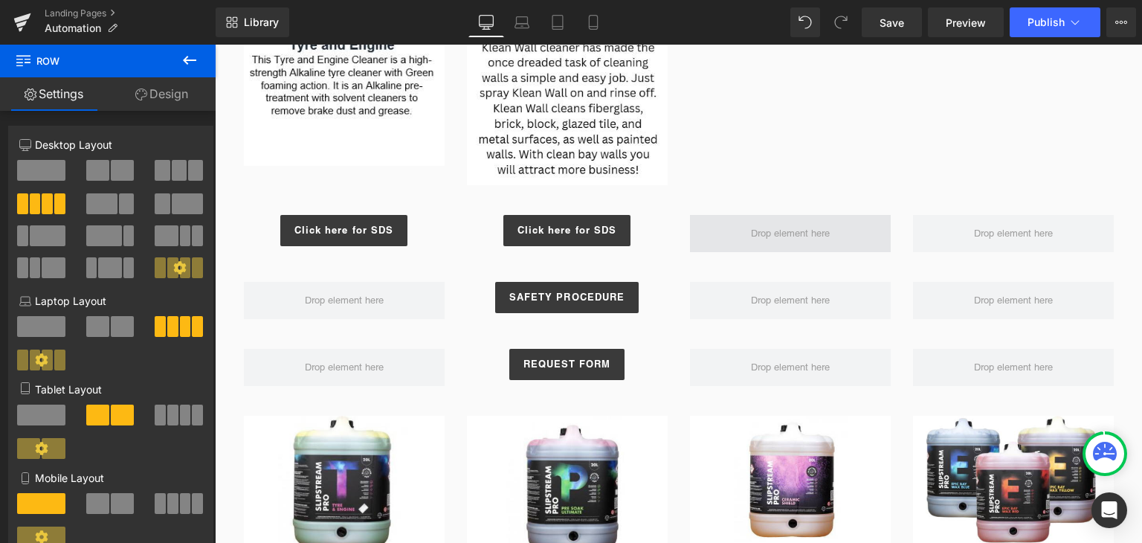
click at [694, 218] on span at bounding box center [790, 233] width 201 height 37
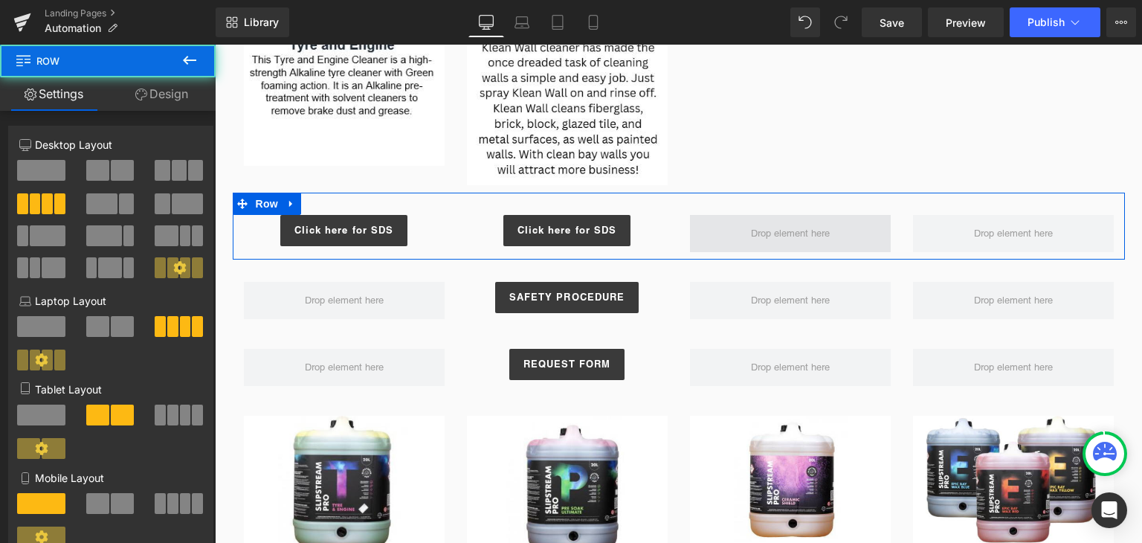
click at [690, 219] on span at bounding box center [790, 233] width 201 height 37
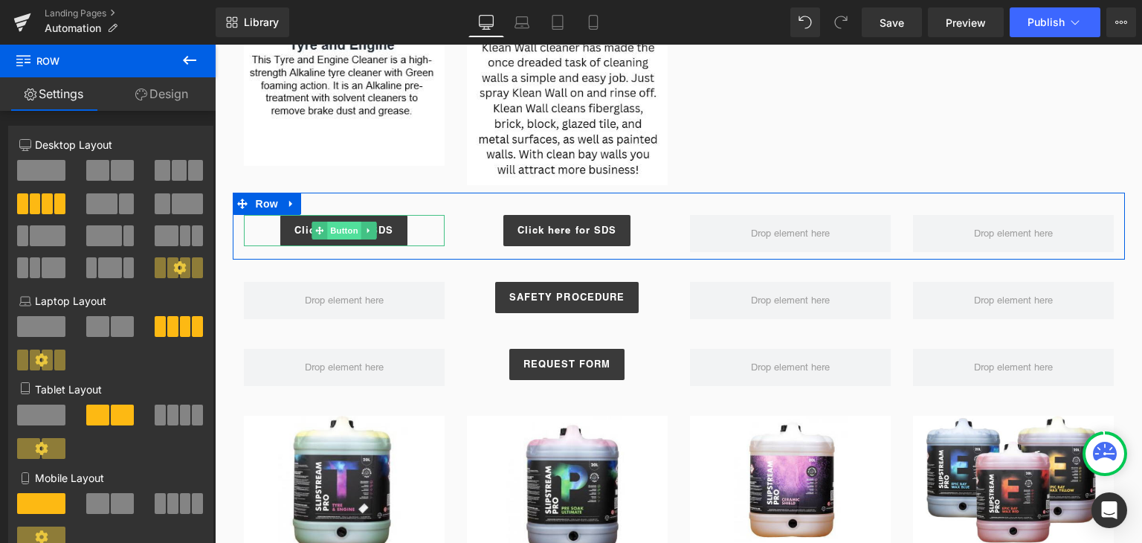
click at [341, 236] on span "Button" at bounding box center [344, 231] width 34 height 18
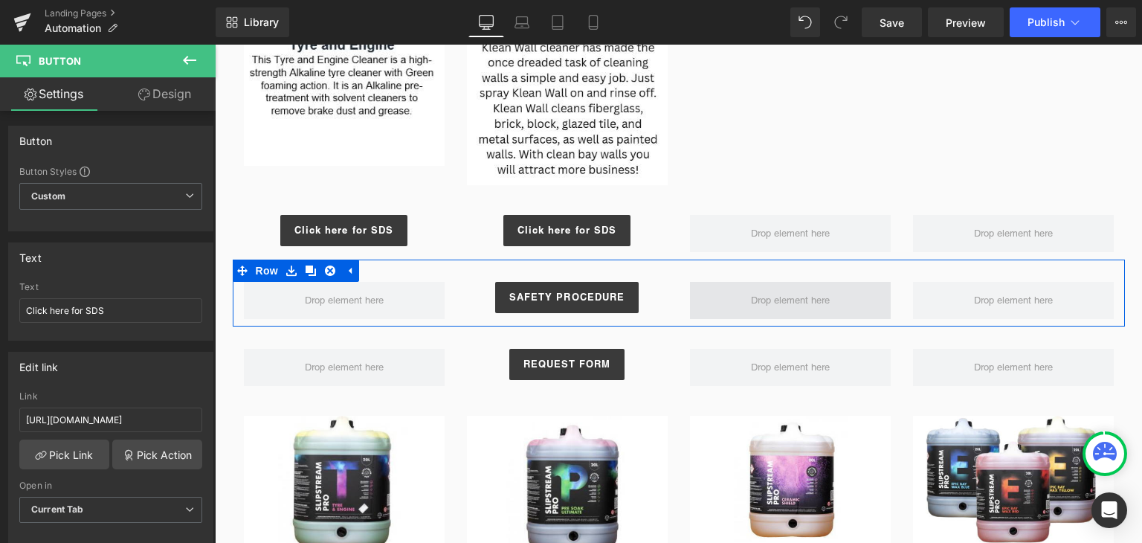
click at [719, 291] on span at bounding box center [790, 300] width 201 height 37
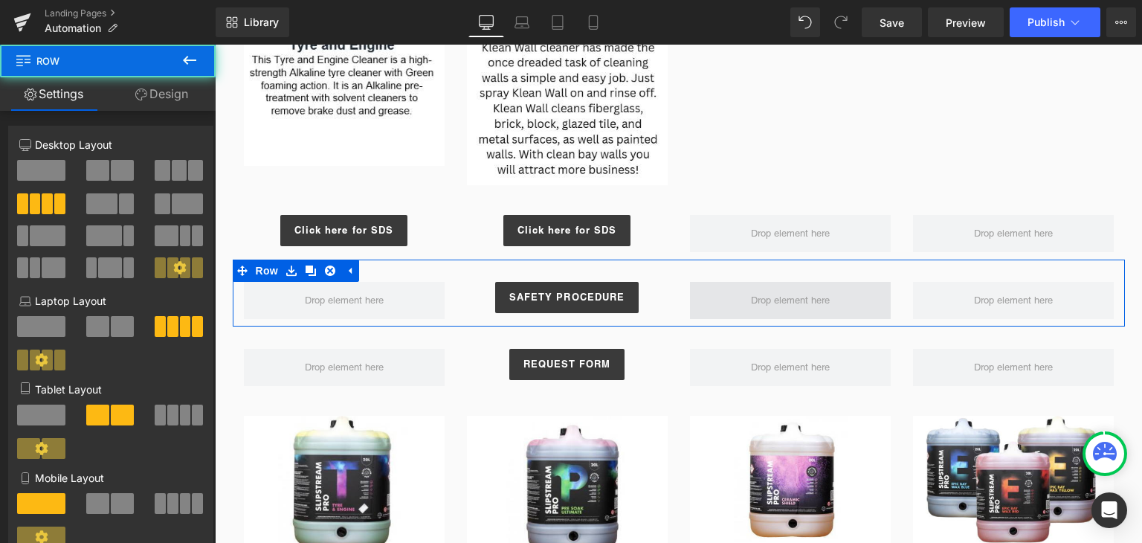
click at [737, 301] on span at bounding box center [790, 300] width 201 height 37
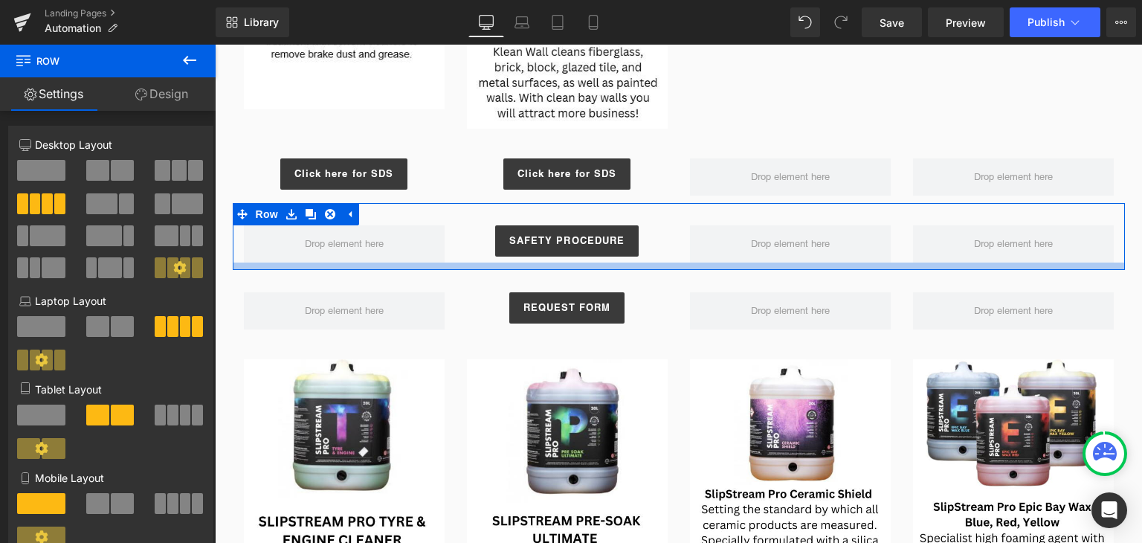
scroll to position [1495, 0]
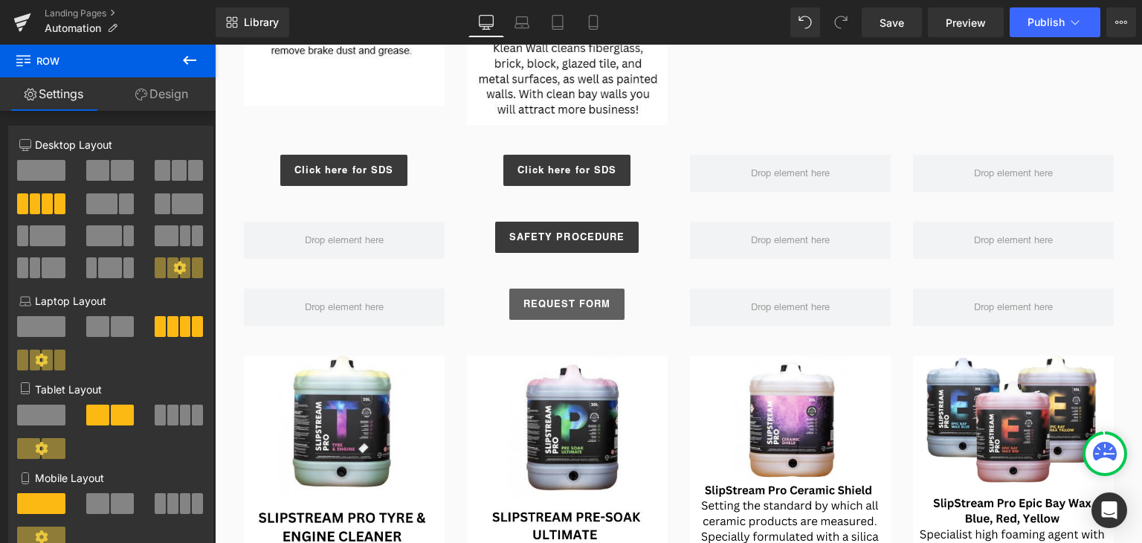
click at [562, 295] on div "REQUEST FORM Button" at bounding box center [567, 303] width 201 height 31
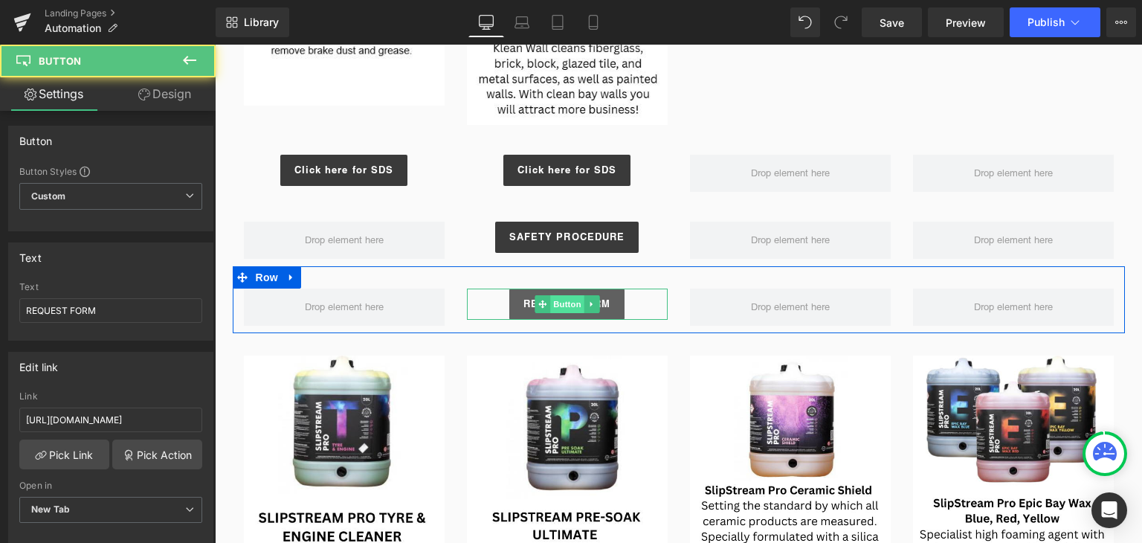
click at [561, 303] on span "Button" at bounding box center [567, 304] width 34 height 18
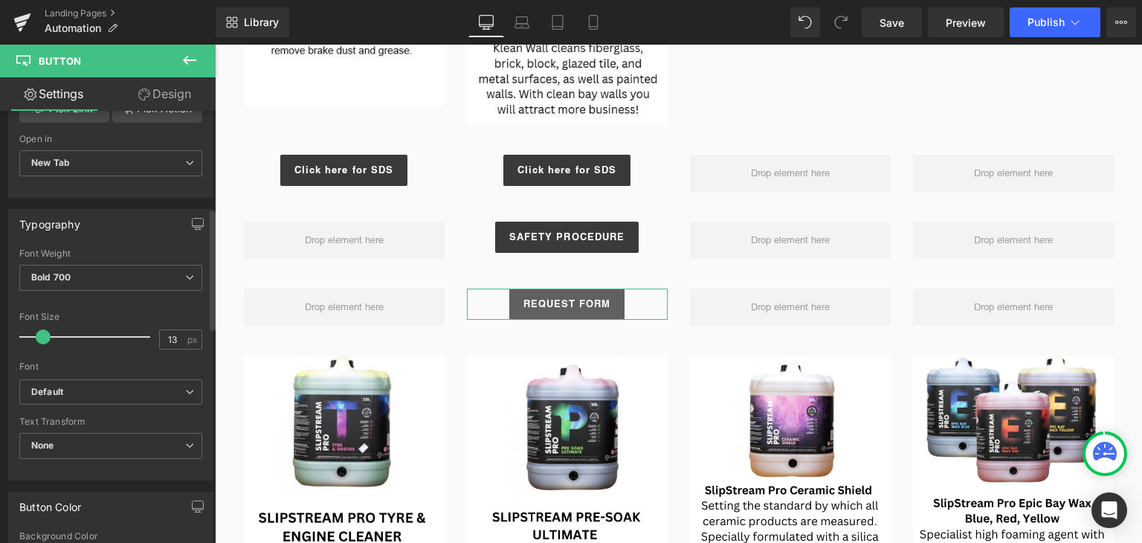
scroll to position [347, 0]
click at [81, 277] on span "Bold 700" at bounding box center [110, 277] width 183 height 26
click at [122, 244] on div "Typography Thin 100 Semi Thin 200 Light 300 Regular 400 Medium 500 Semi Bold 60…" at bounding box center [110, 343] width 205 height 271
